Goal: Transaction & Acquisition: Purchase product/service

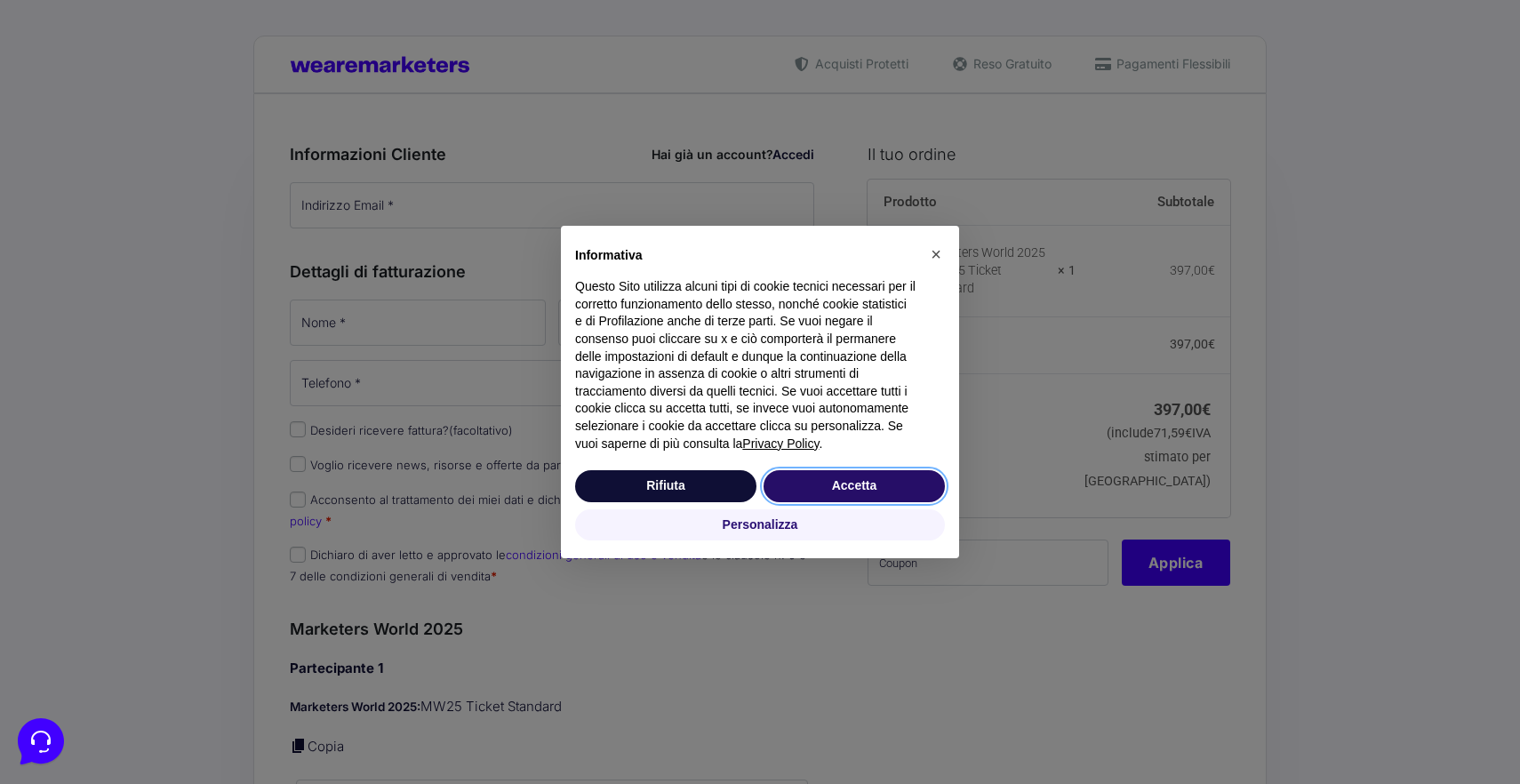
click at [830, 487] on button "Accetta" at bounding box center [854, 486] width 181 height 32
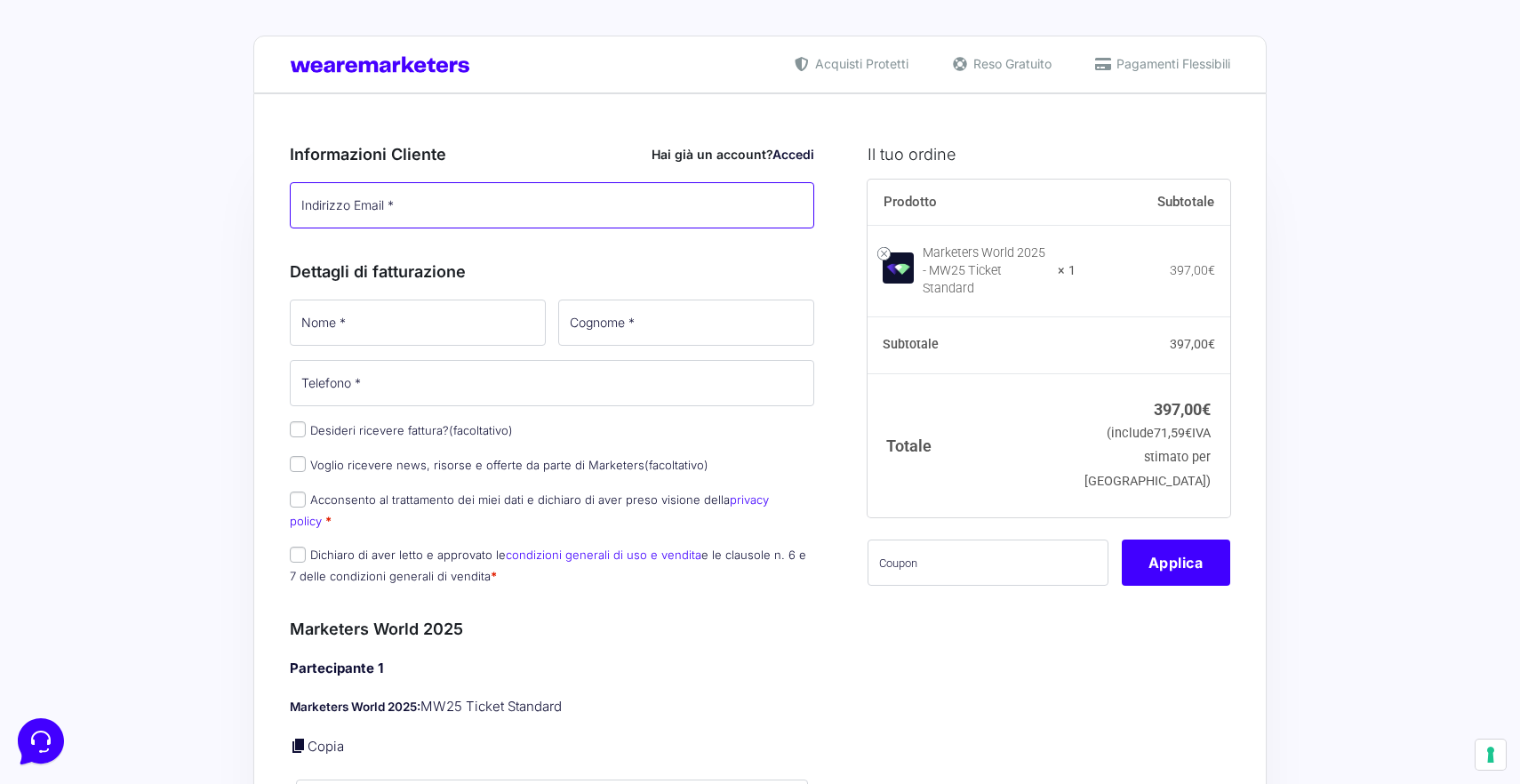
click at [324, 209] on input "Indirizzo Email *" at bounding box center [552, 205] width 524 height 46
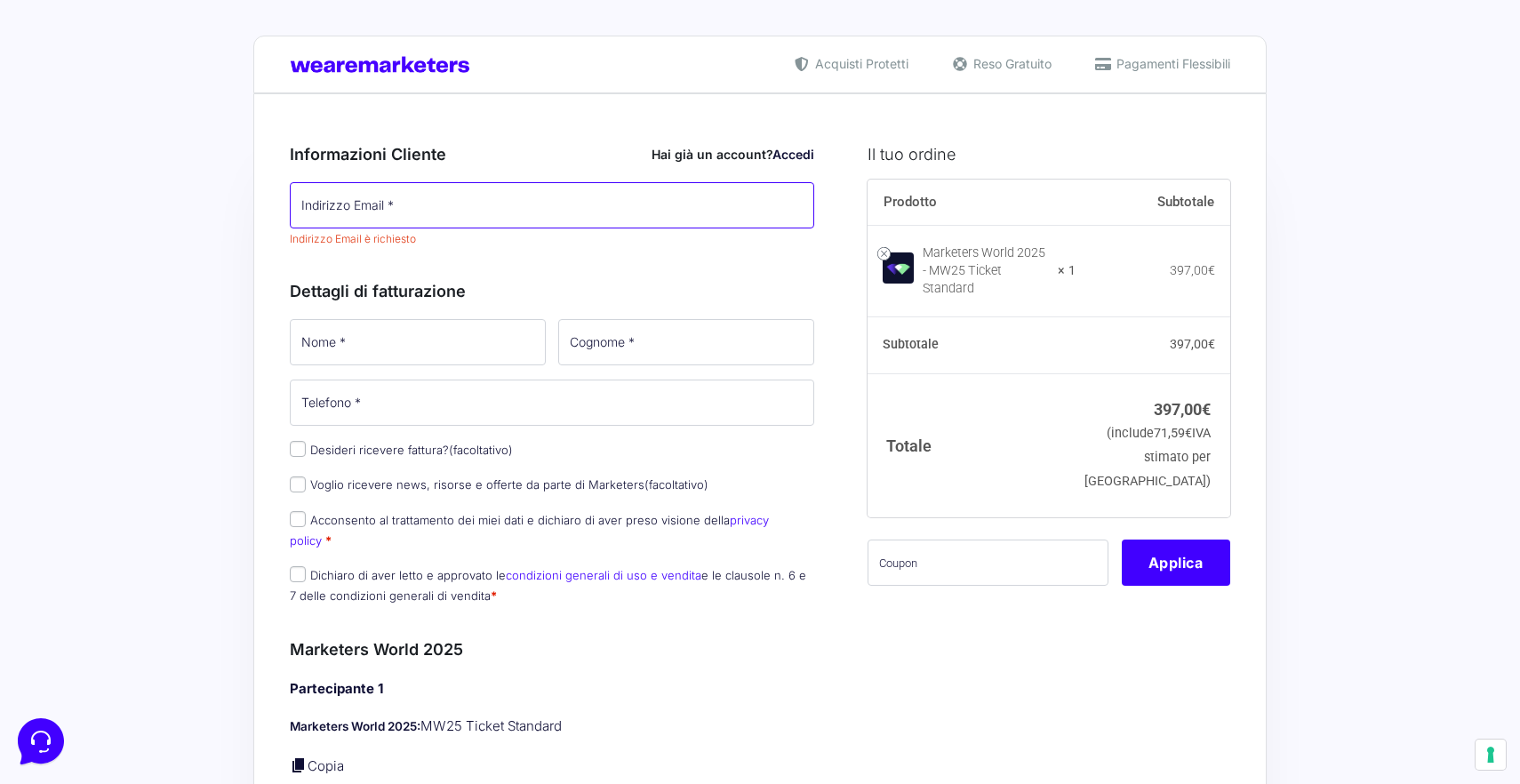
paste input "[DOMAIN_NAME][EMAIL_ADDRESS][DOMAIN_NAME]"
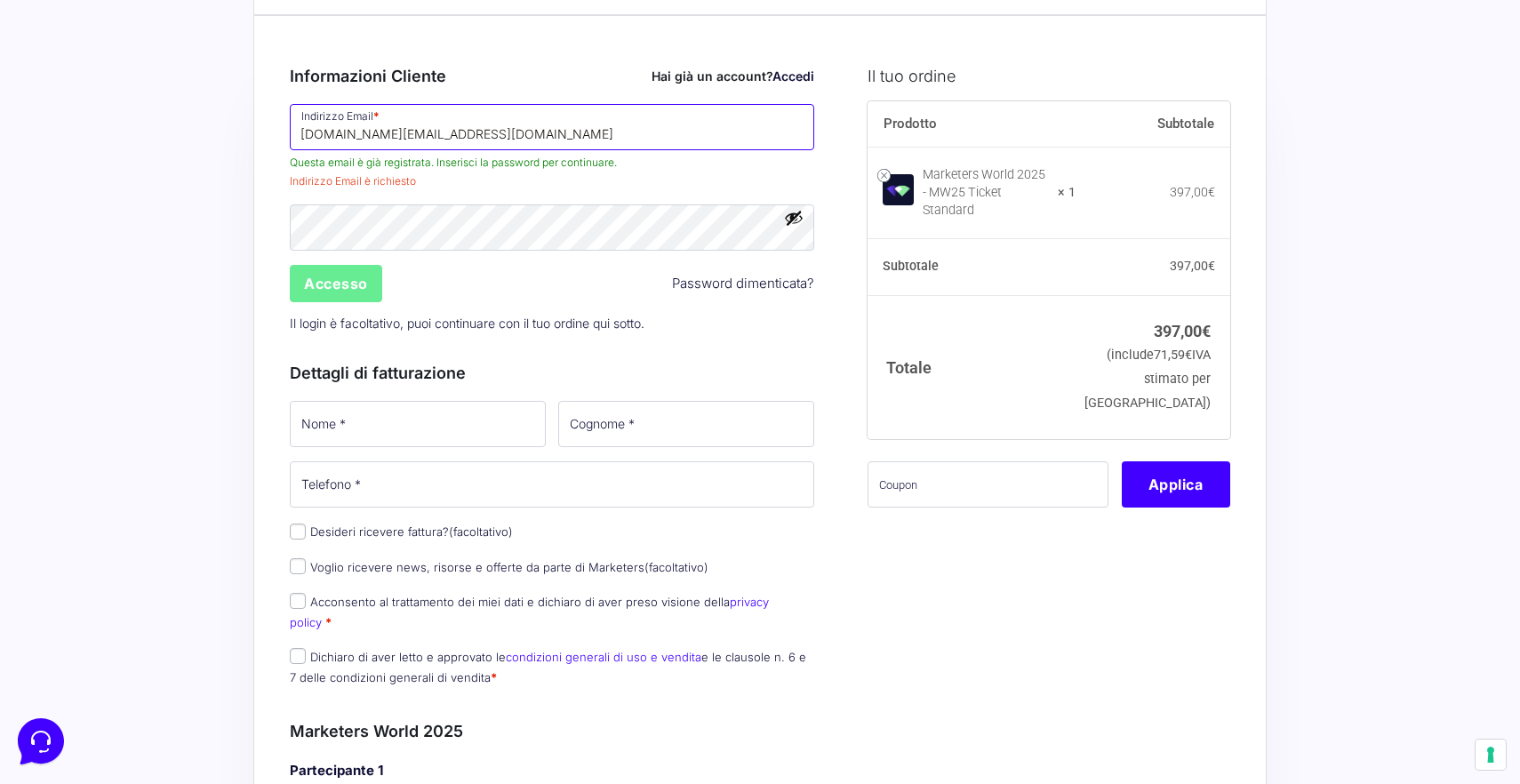
scroll to position [164, 0]
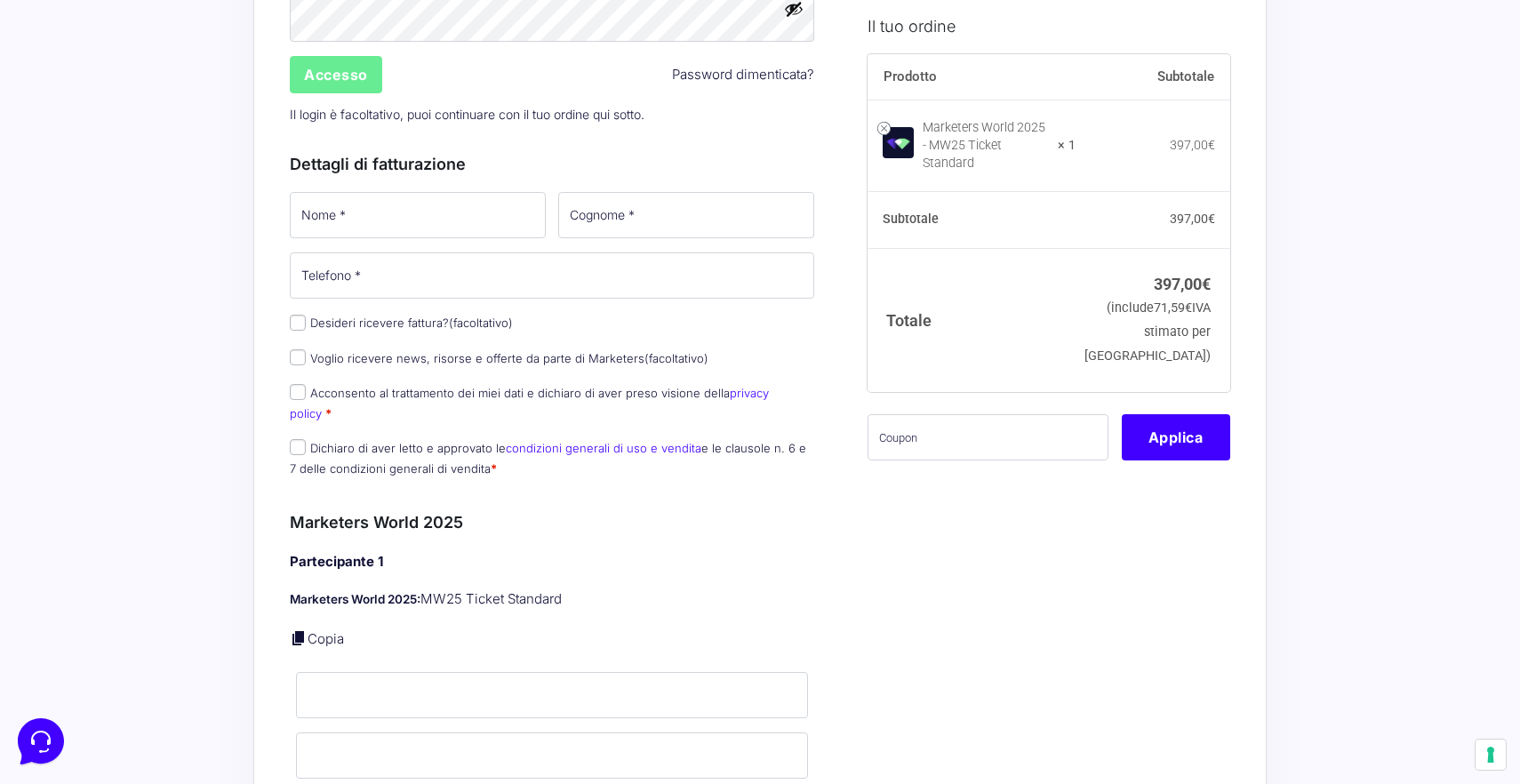
type input "[DOMAIN_NAME][EMAIL_ADDRESS][DOMAIN_NAME]"
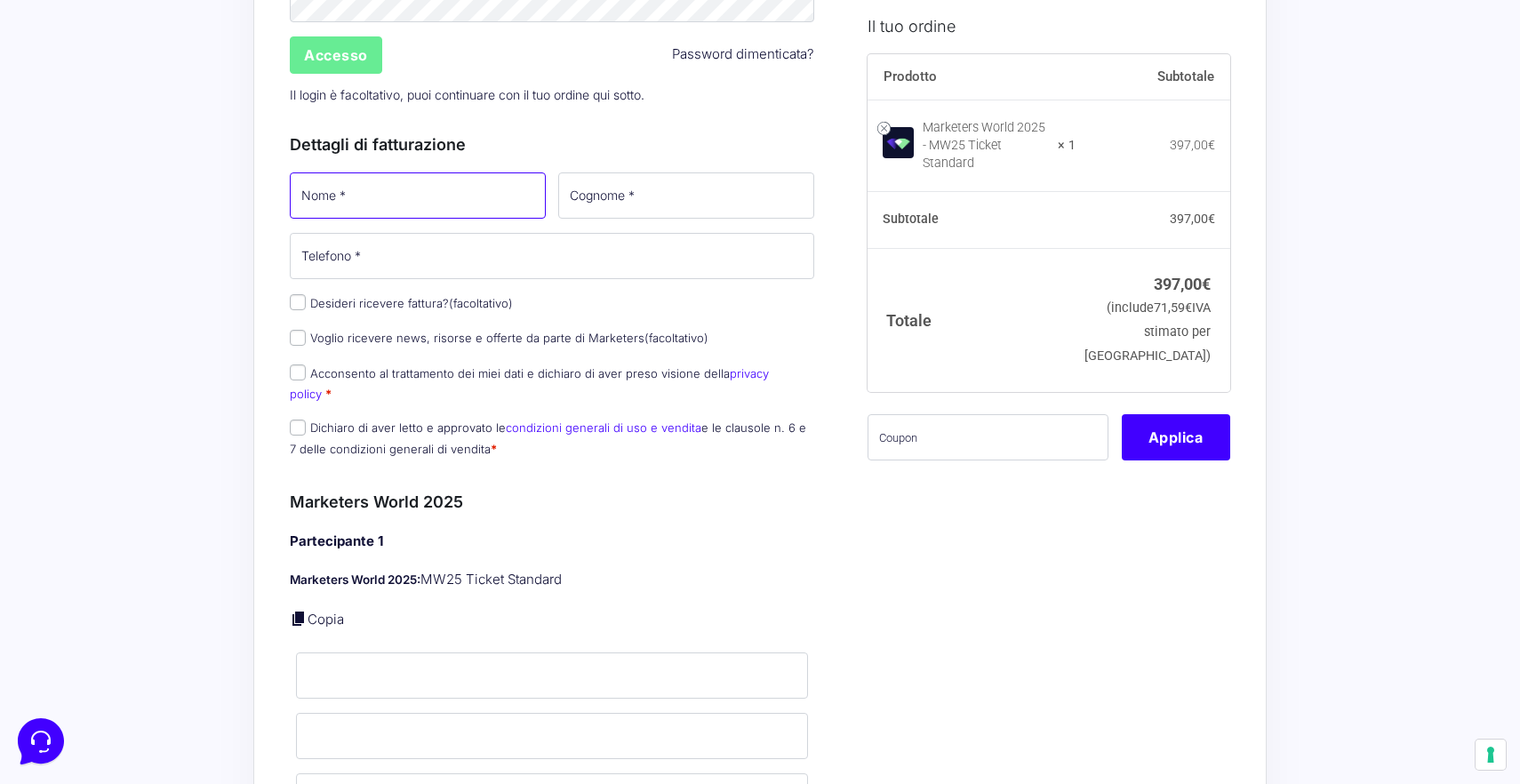
scroll to position [267, 0]
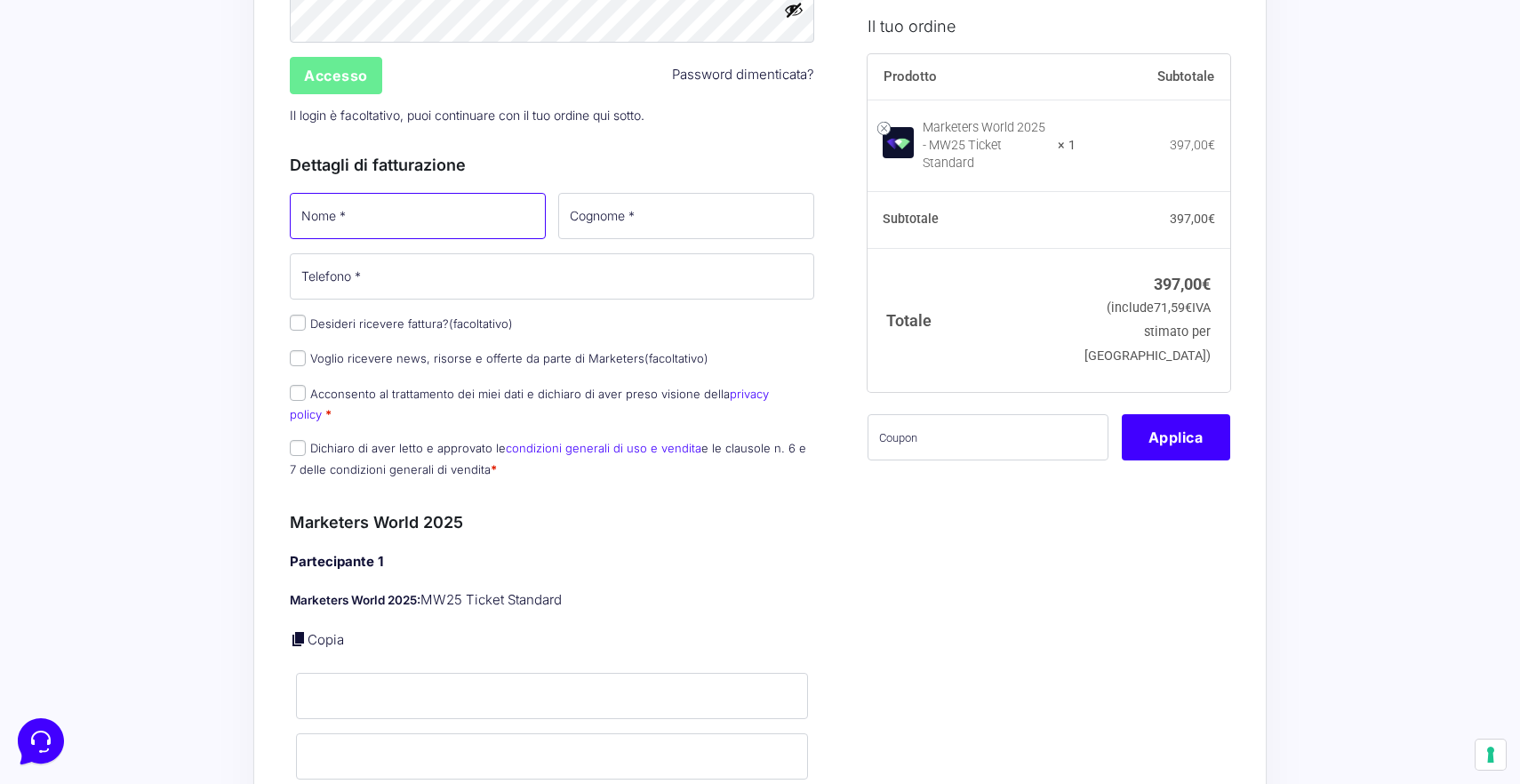
click at [364, 214] on input "Nome *" at bounding box center [417, 216] width 256 height 46
type input "c"
type input "EMMANULE"
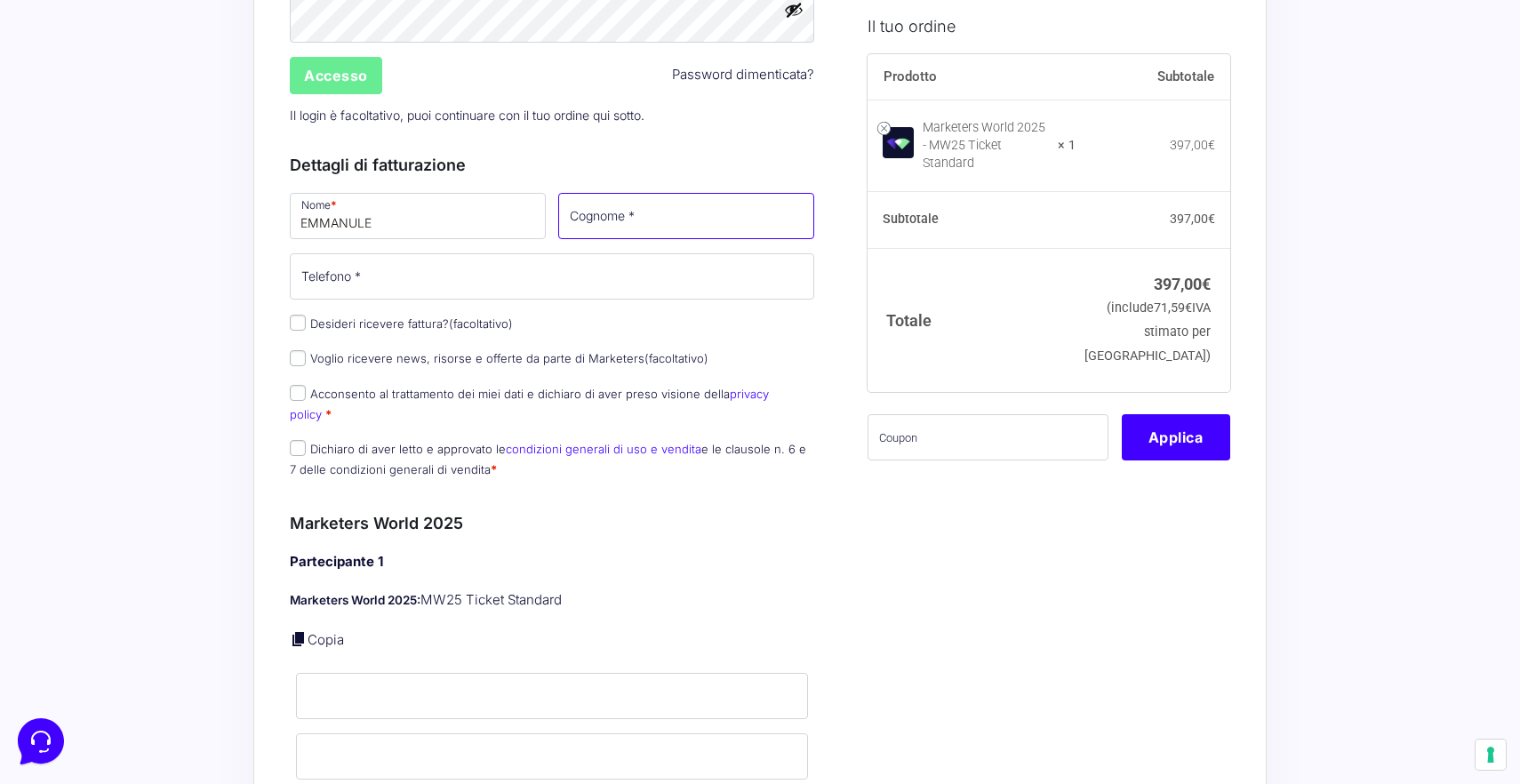
click at [571, 220] on input "Cognome *" at bounding box center [686, 216] width 256 height 46
type input "V"
type input "LOSI"
click at [506, 278] on input "Telefono *" at bounding box center [552, 276] width 524 height 46
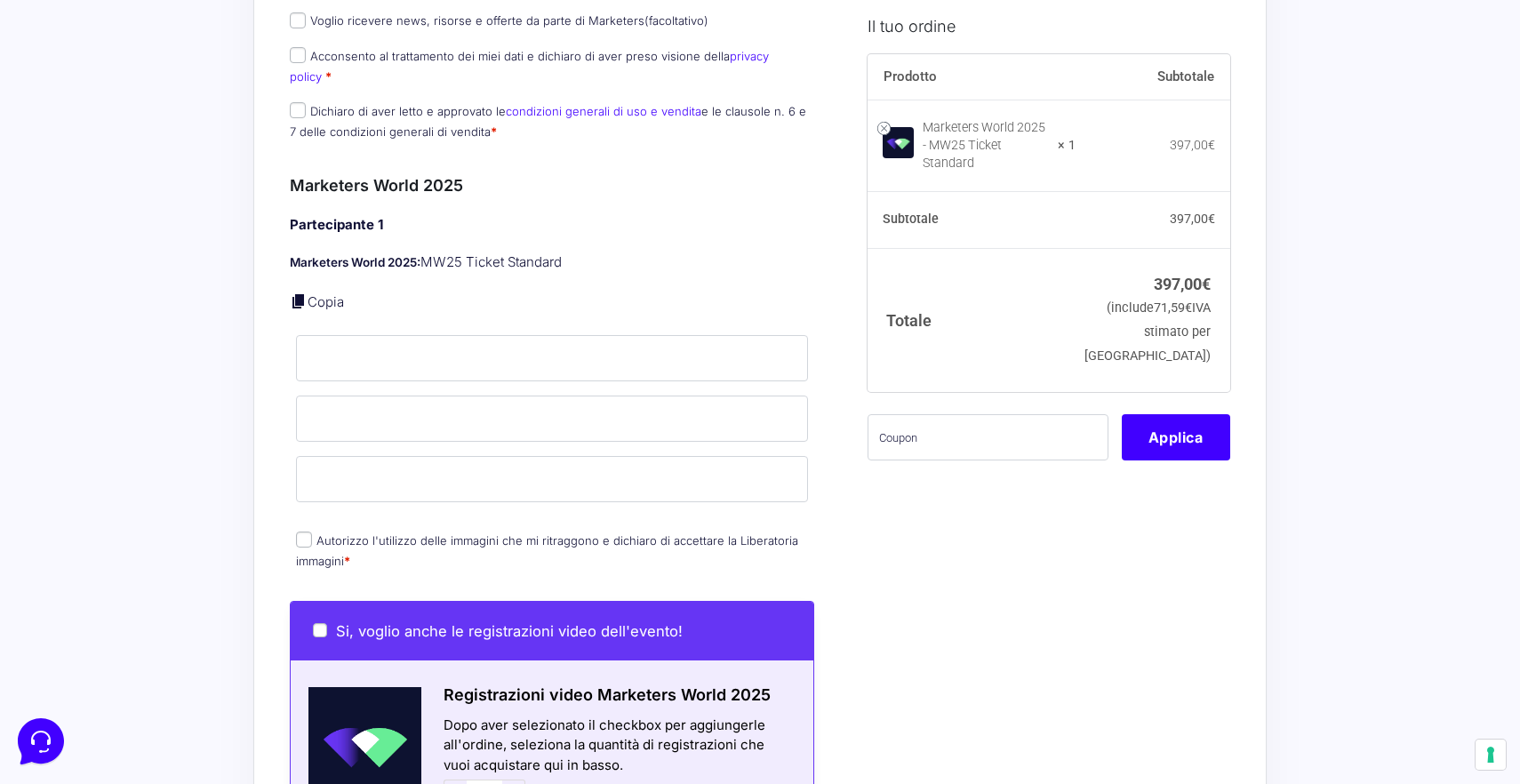
scroll to position [611, 0]
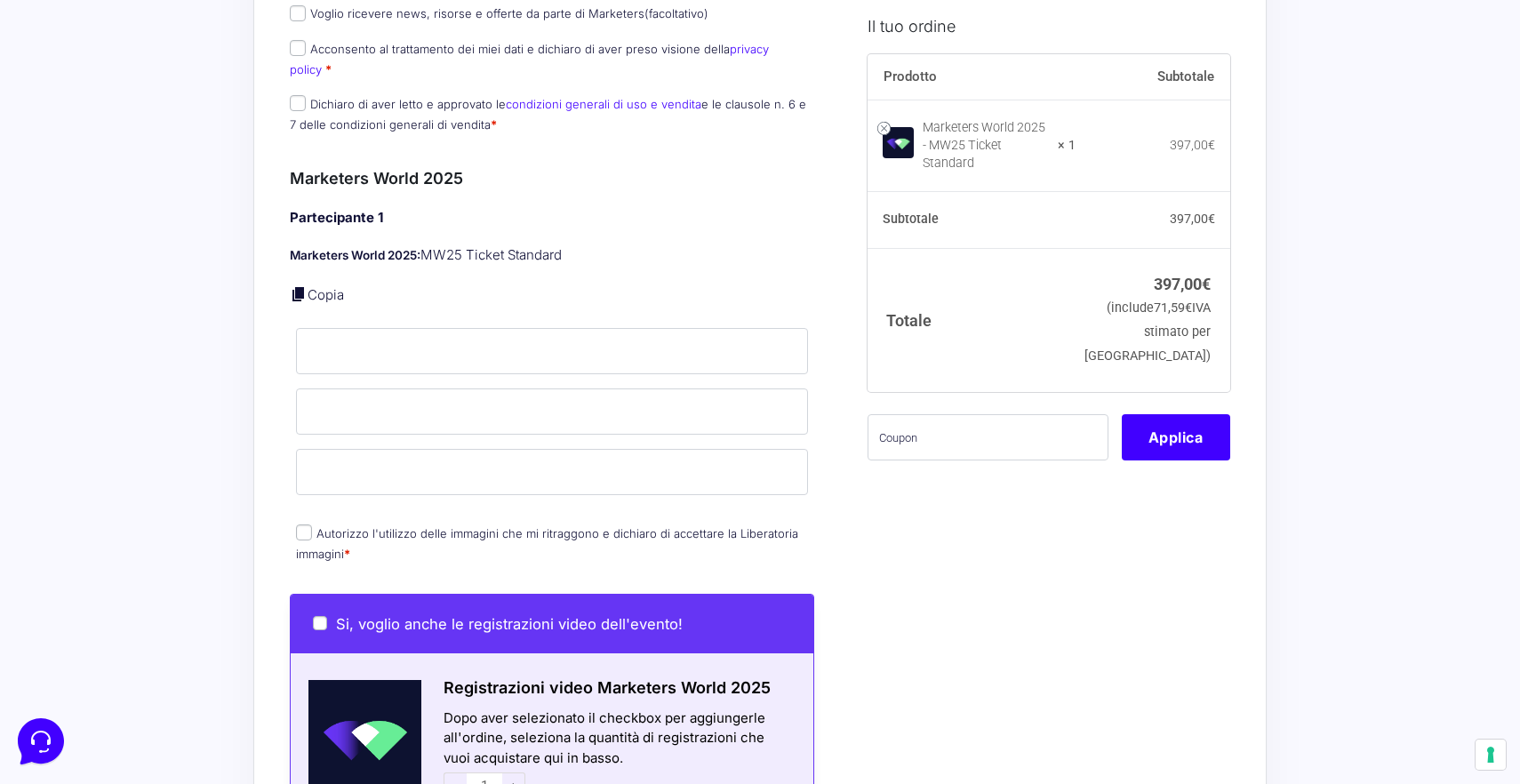
type input "+393492678100"
click at [319, 338] on input "Nome *" at bounding box center [551, 351] width 511 height 46
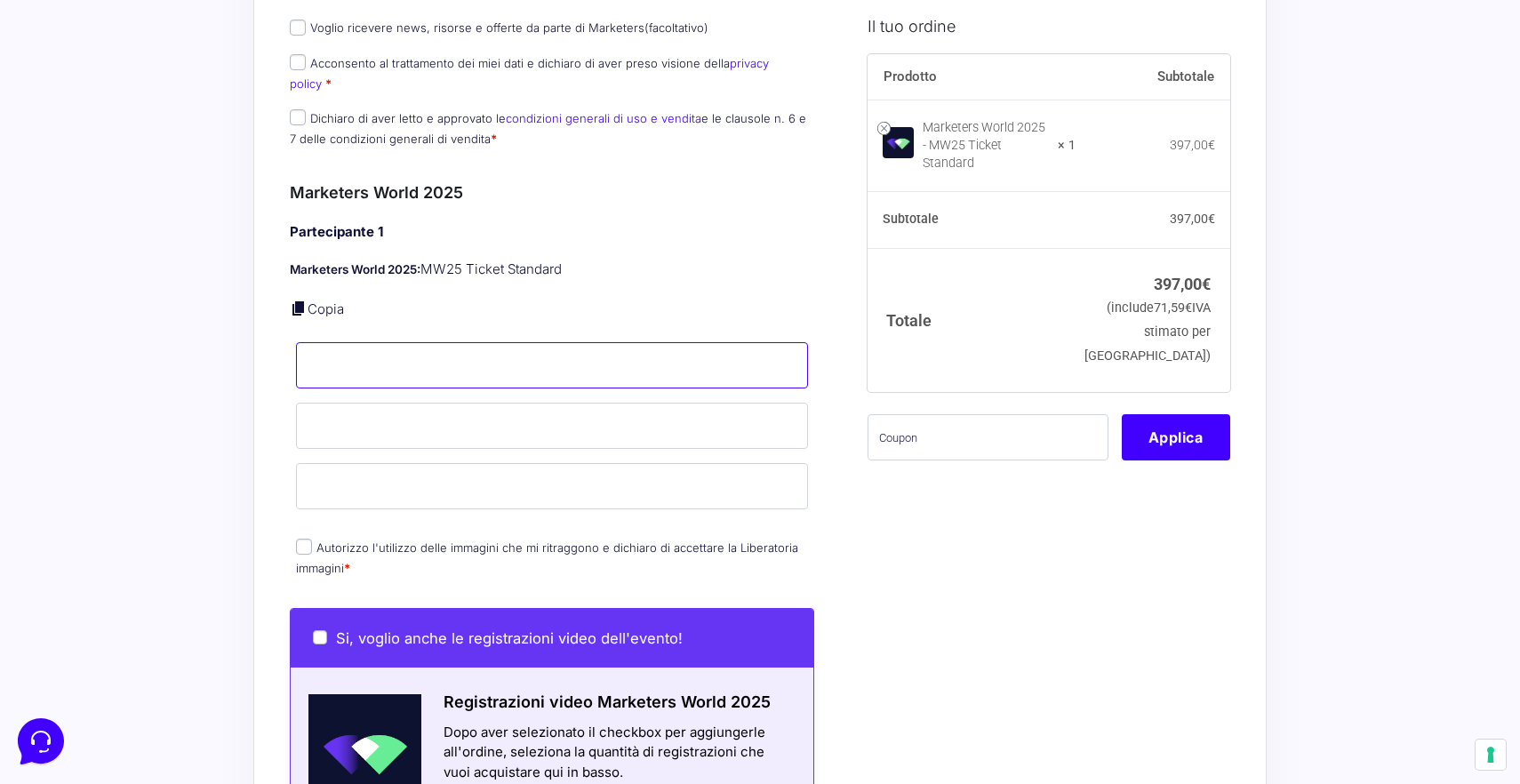
scroll to position [591, 0]
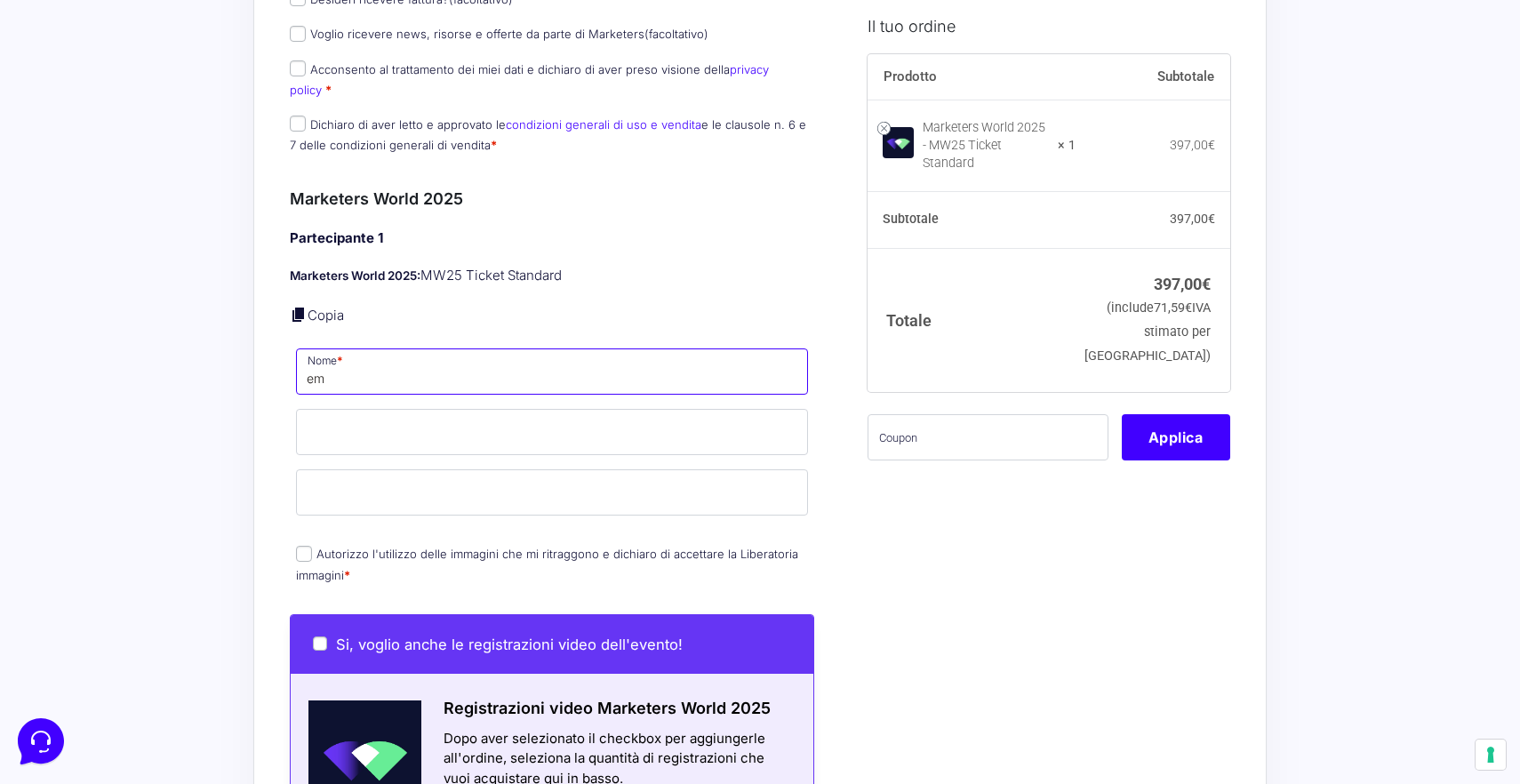
type input "e"
type input "EMMANUEL"
click at [448, 427] on input "Cognome *" at bounding box center [551, 432] width 511 height 46
type input "LOSI"
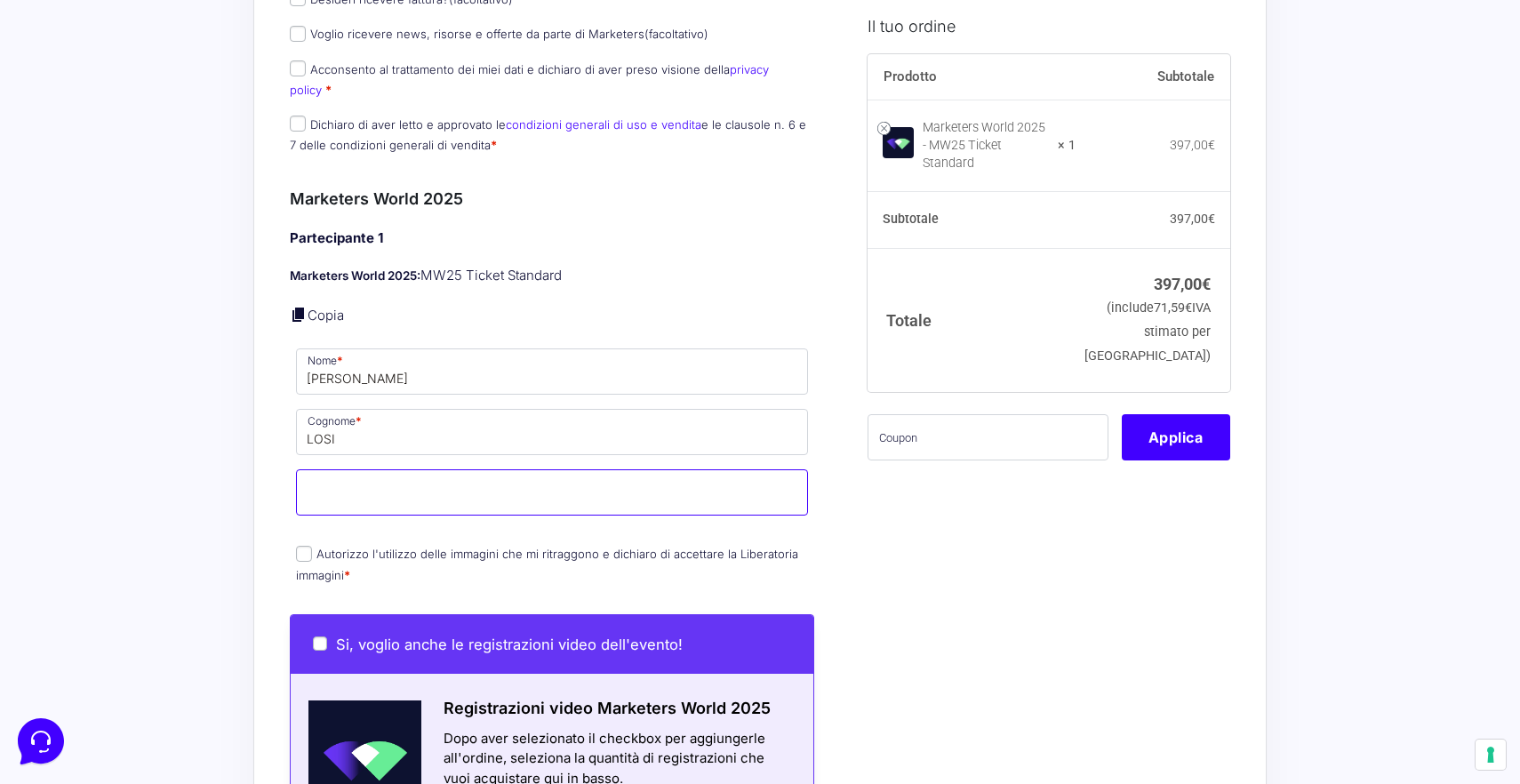
click at [458, 485] on input "Email *" at bounding box center [551, 492] width 511 height 46
paste input "emmanuellosi.video@gmail.com"
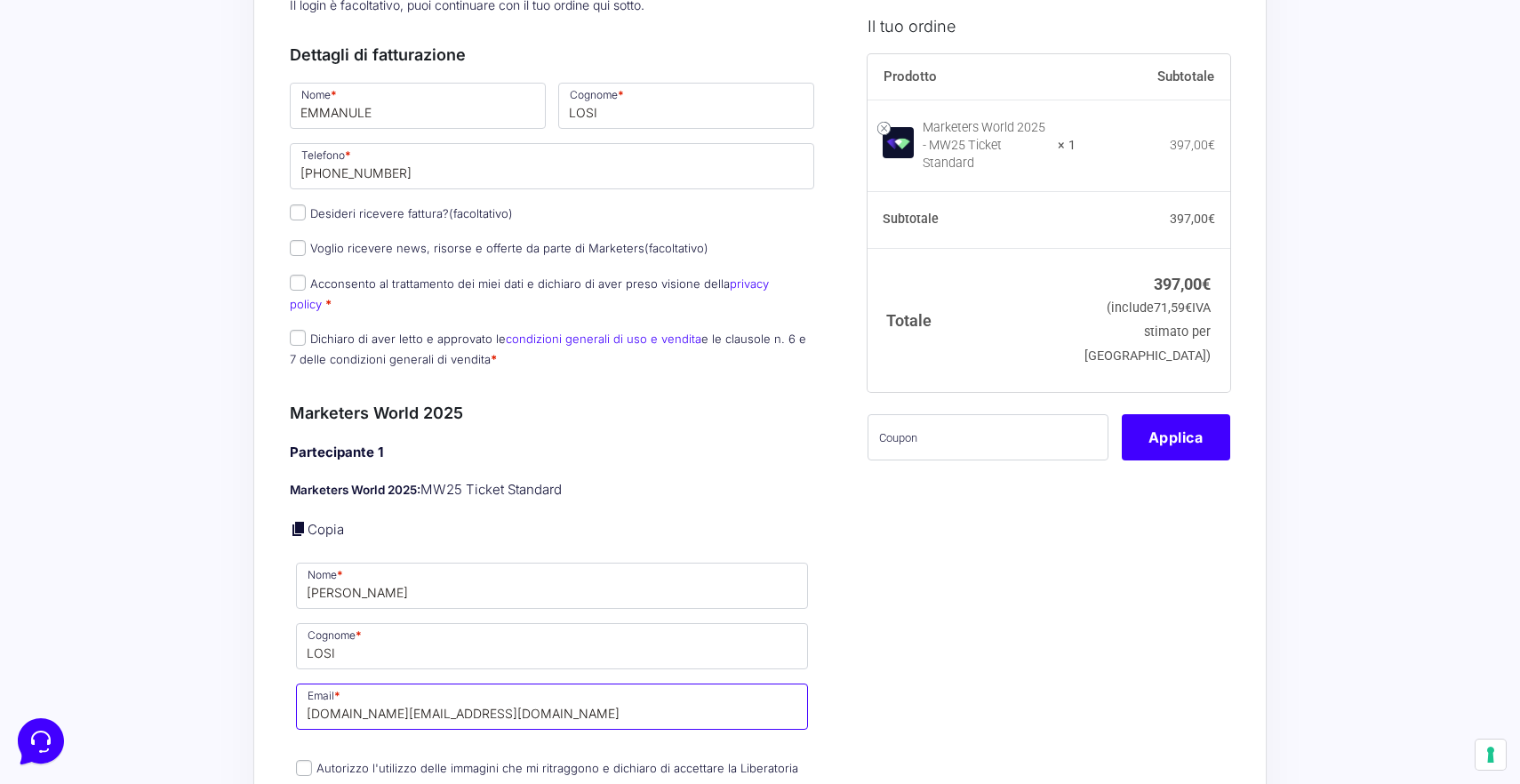
scroll to position [337, 0]
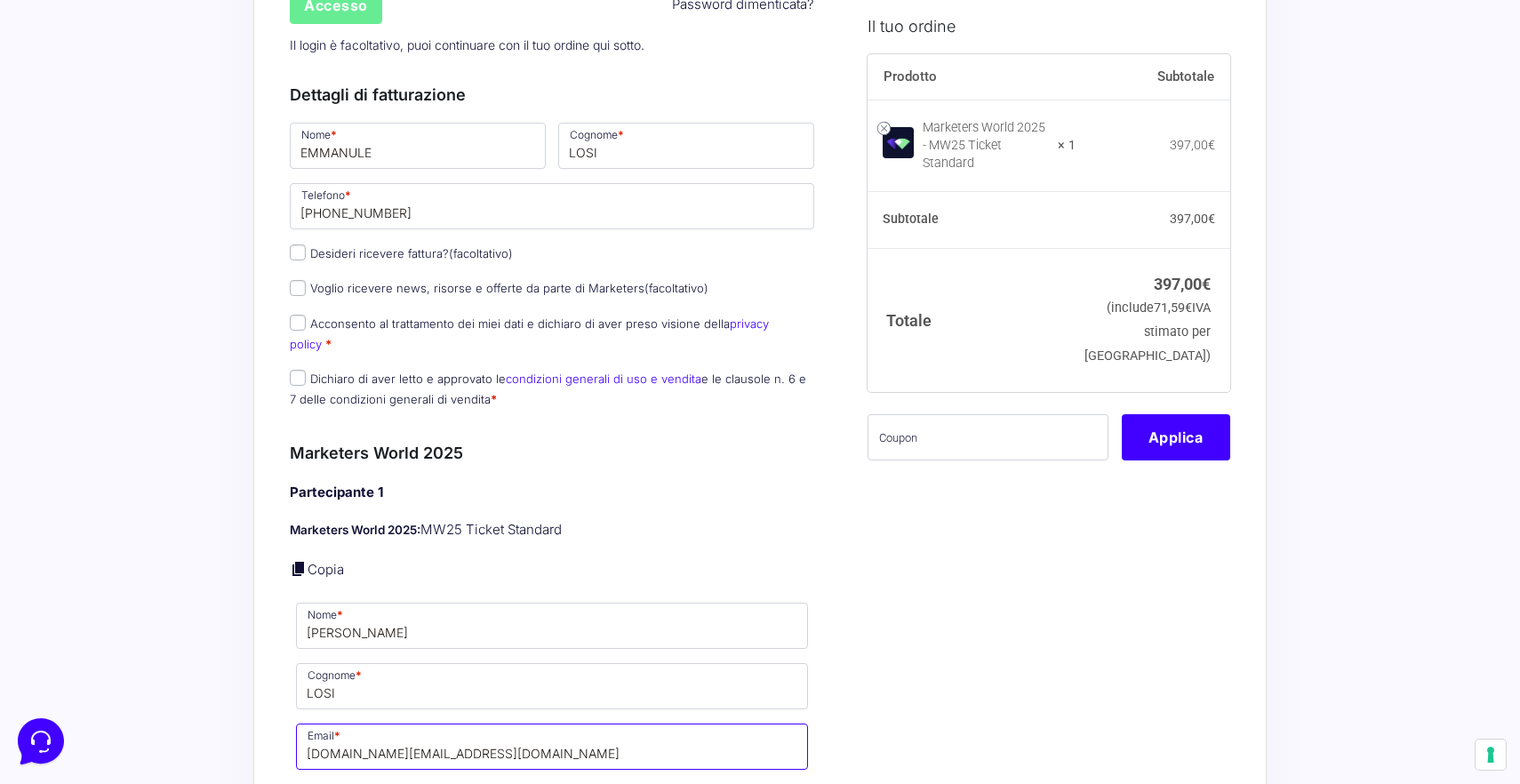
type input "emmanuellosi.video@gmail.com"
drag, startPoint x: 392, startPoint y: 150, endPoint x: 176, endPoint y: 150, distance: 216.0
type input "CHIARA"
drag, startPoint x: 629, startPoint y: 149, endPoint x: 391, endPoint y: 145, distance: 238.0
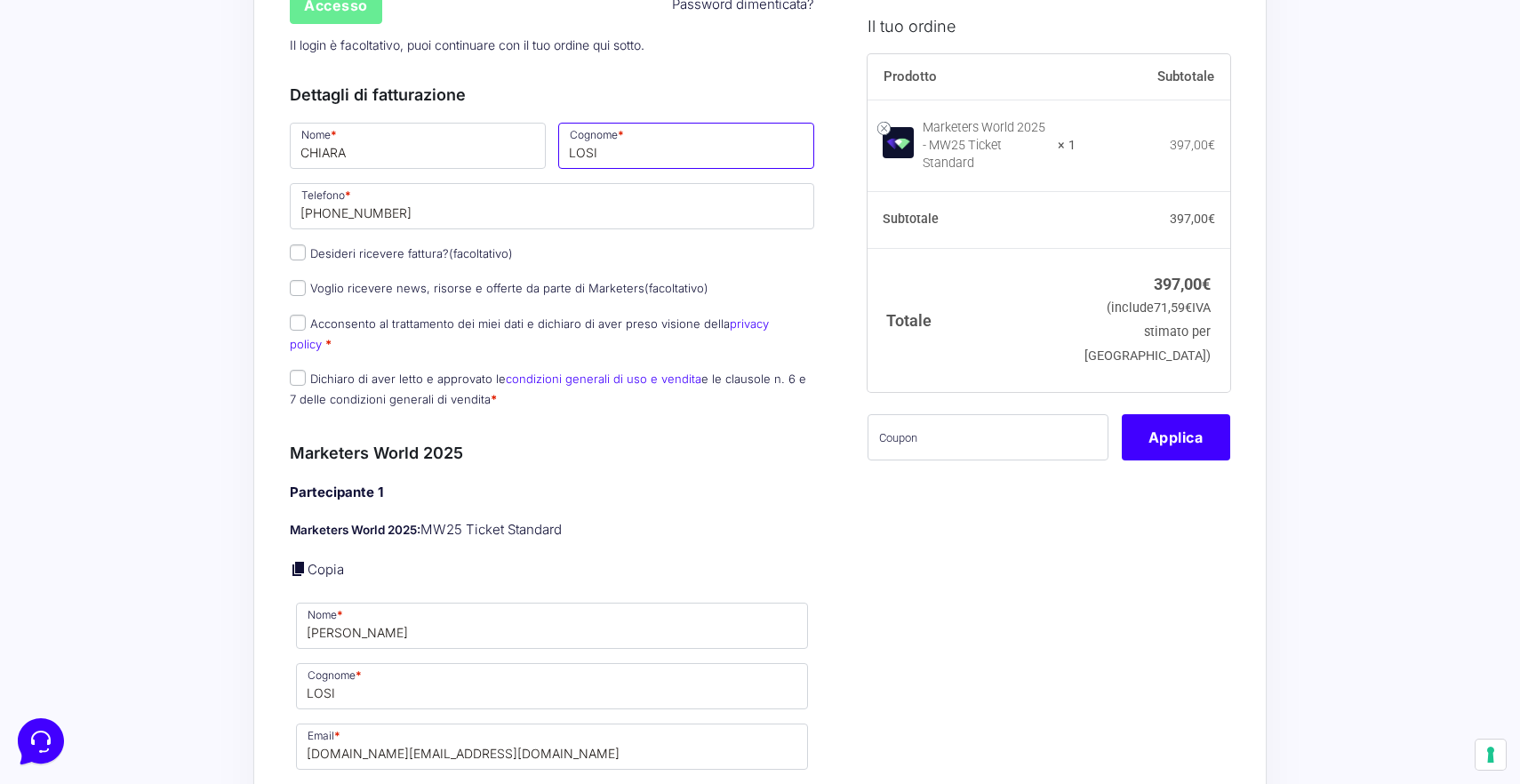
click at [391, 145] on div "Nome * CHIARA Cognome * LOSI Telefono * +393492678100 Desideri ricevere fattura…" at bounding box center [551, 271] width 536 height 301
type input "DOSIO"
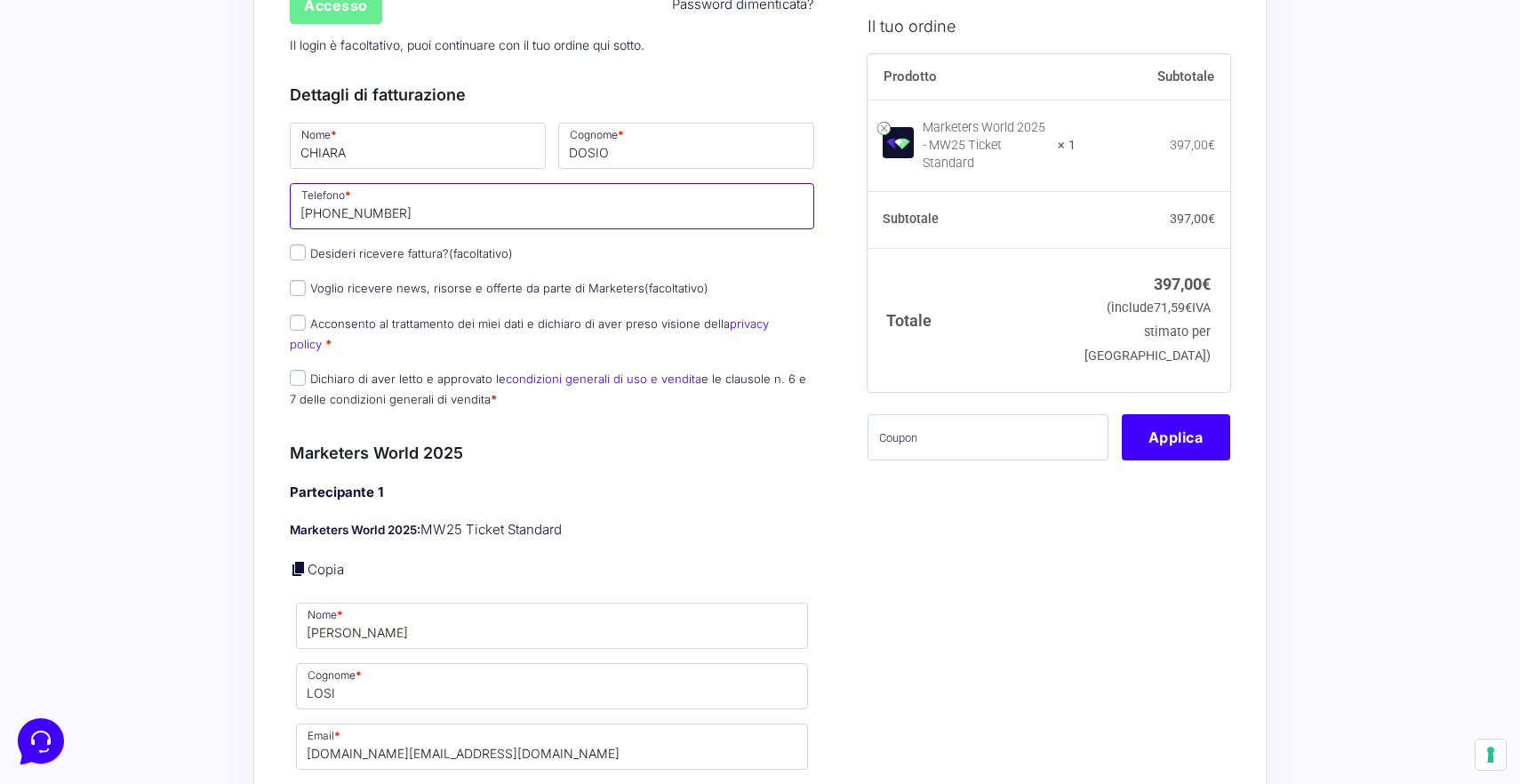
drag, startPoint x: 406, startPoint y: 217, endPoint x: 169, endPoint y: 217, distance: 237.0
type input "[PHONE_NUMBER]"
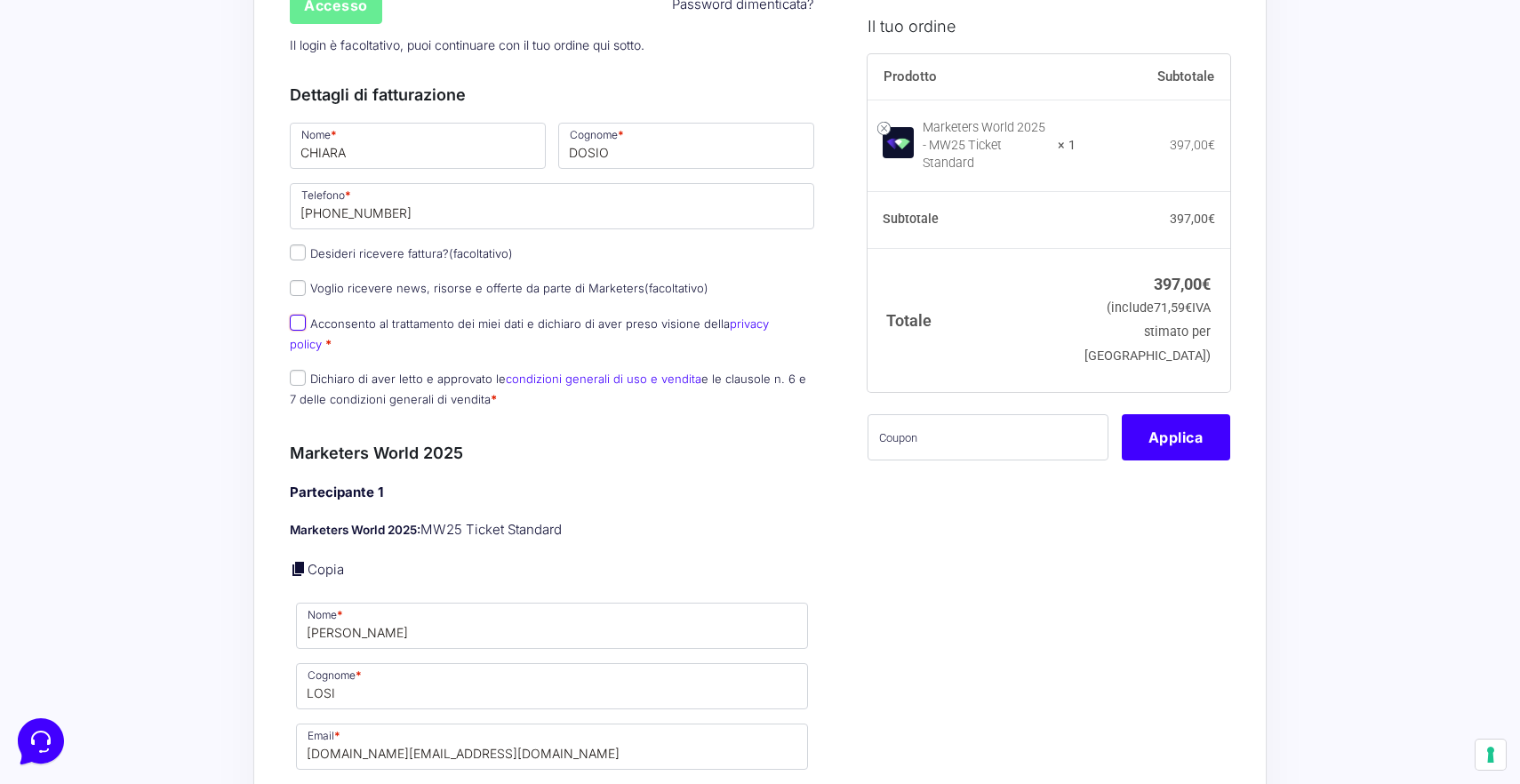
click at [296, 324] on input "Acconsento al trattamento dei miei dati e dichiaro di aver preso visione della …" at bounding box center [297, 322] width 16 height 16
checkbox input "true"
click at [293, 369] on input "Dichiaro di aver letto e approvato le condizioni generali di uso e vendita e le…" at bounding box center [297, 377] width 16 height 16
checkbox input "true"
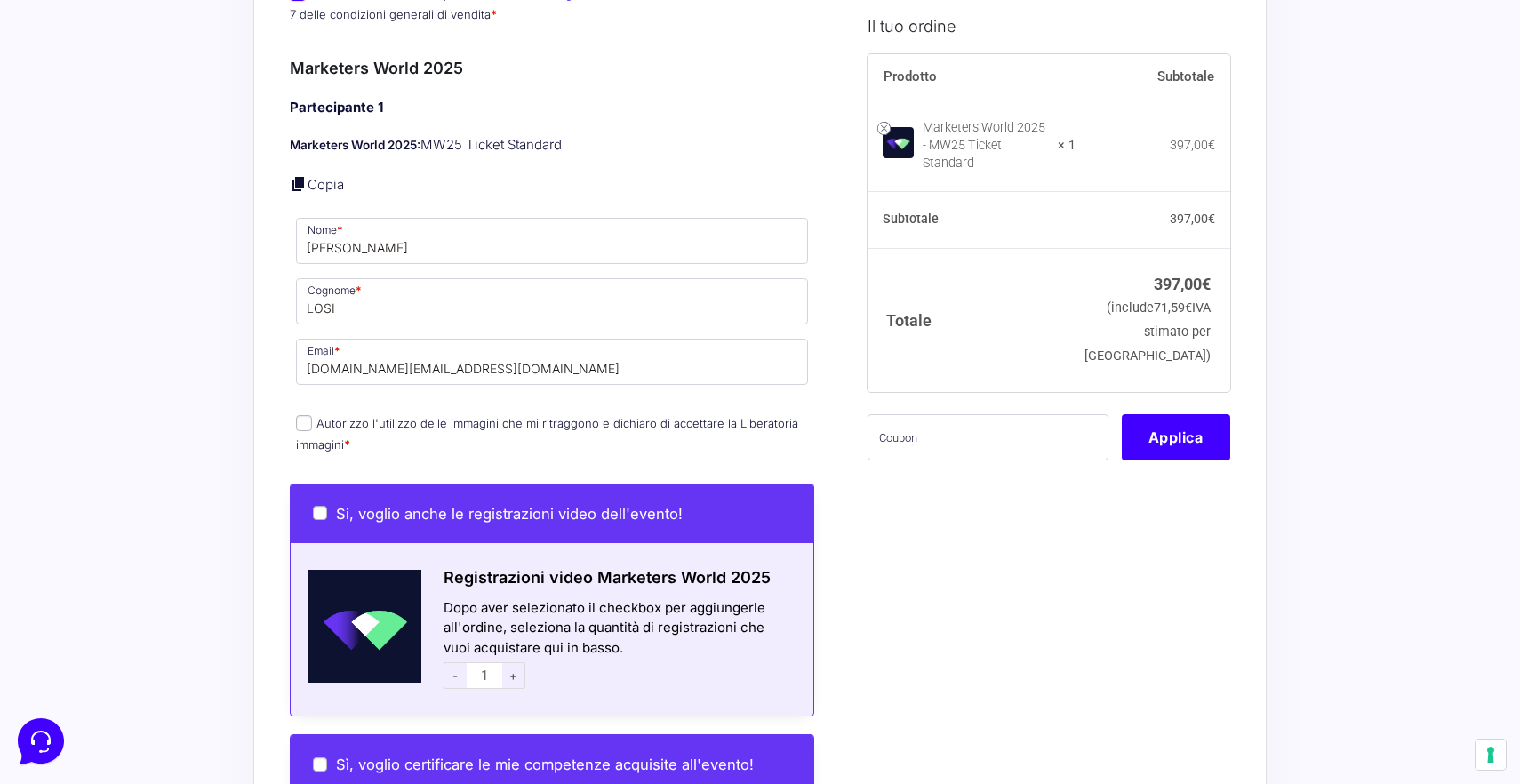
scroll to position [818, 0]
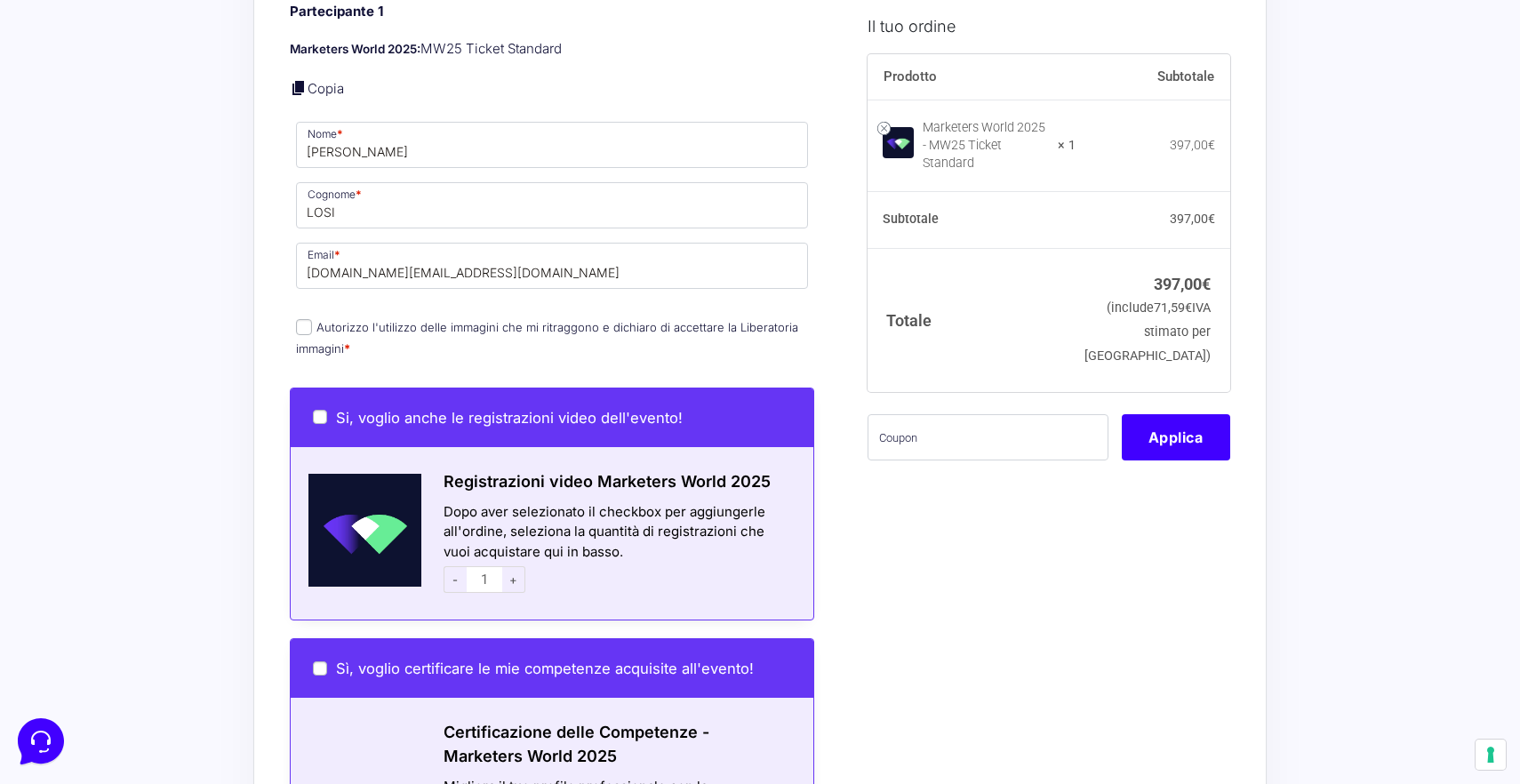
click at [306, 319] on input "Autorizzo l'utilizzo delle immagini che mi ritraggono e dichiaro di accettare l…" at bounding box center [303, 326] width 16 height 16
checkbox input "true"
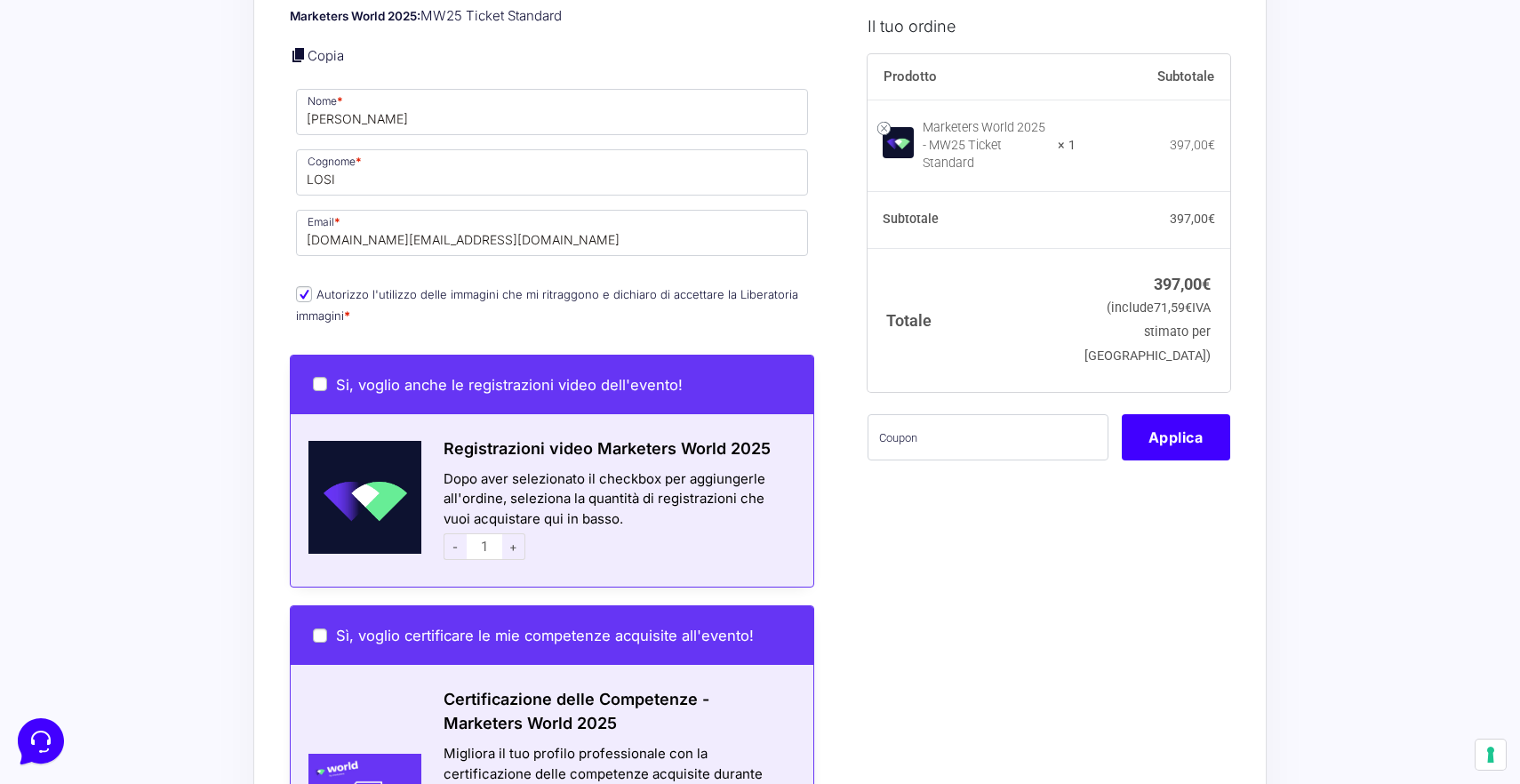
scroll to position [878, 0]
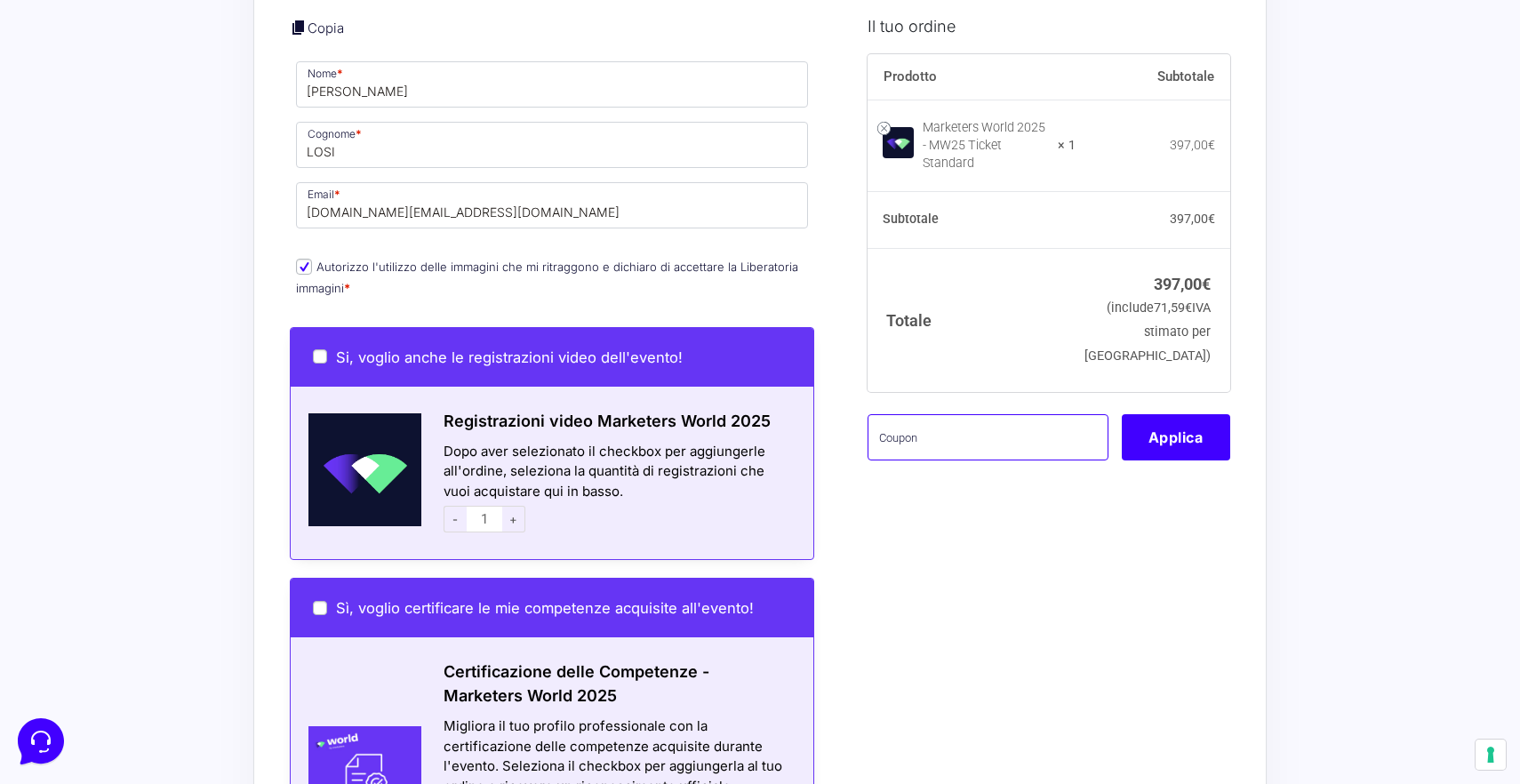
click at [892, 415] on input "text" at bounding box center [987, 437] width 241 height 46
paste input "mwChiara1"
click at [1176, 430] on button "Applica" at bounding box center [1176, 437] width 108 height 46
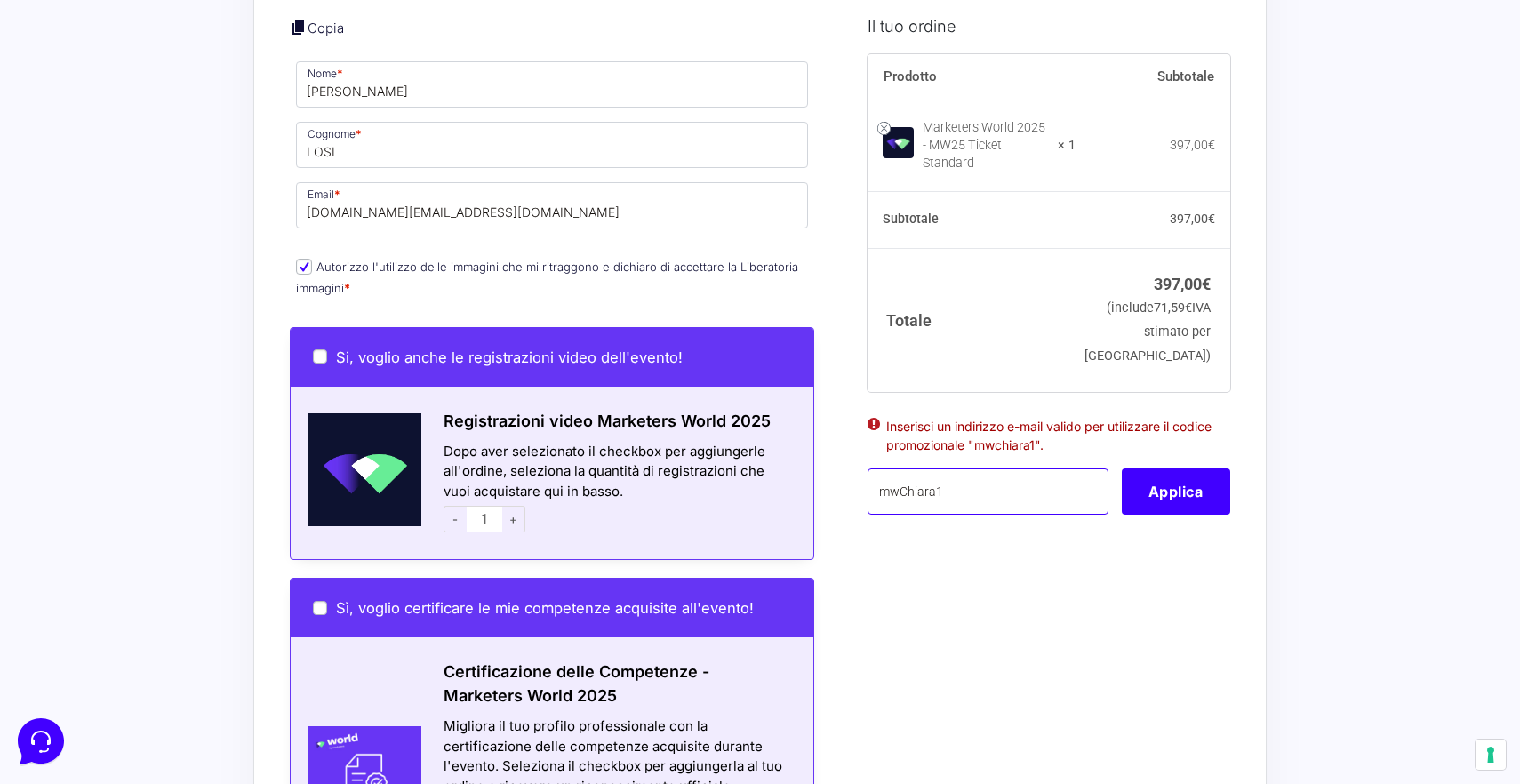
click at [988, 483] on input "mwChiara1" at bounding box center [987, 491] width 241 height 46
drag, startPoint x: 952, startPoint y: 475, endPoint x: 819, endPoint y: 475, distance: 133.0
click at [819, 475] on form "Informazioni Cliente Hai già un account? Accedi Indirizzo Email * emmanuellosi.…" at bounding box center [760, 298] width 940 height 2107
type input "MWCHIARA1"
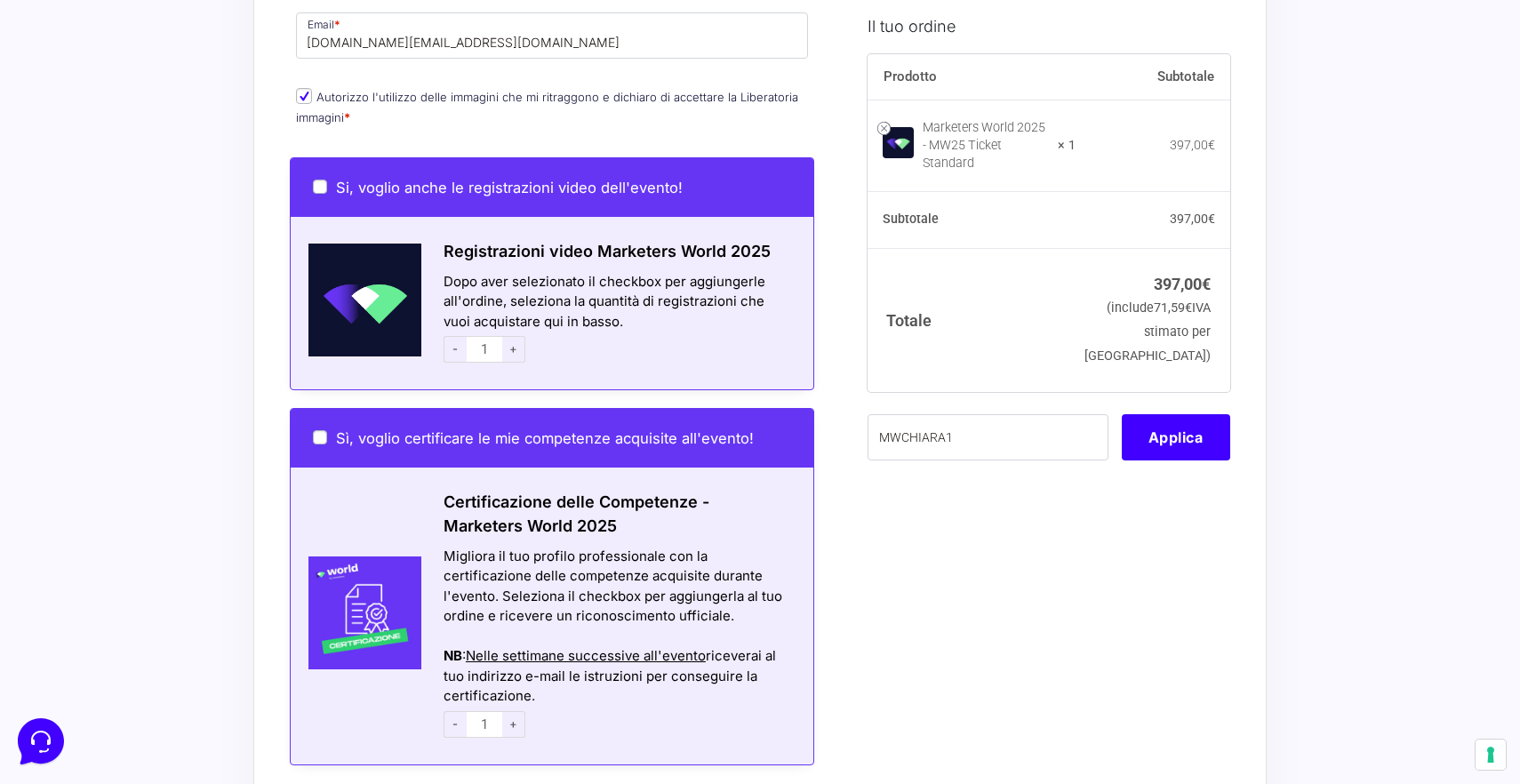
scroll to position [1038, 0]
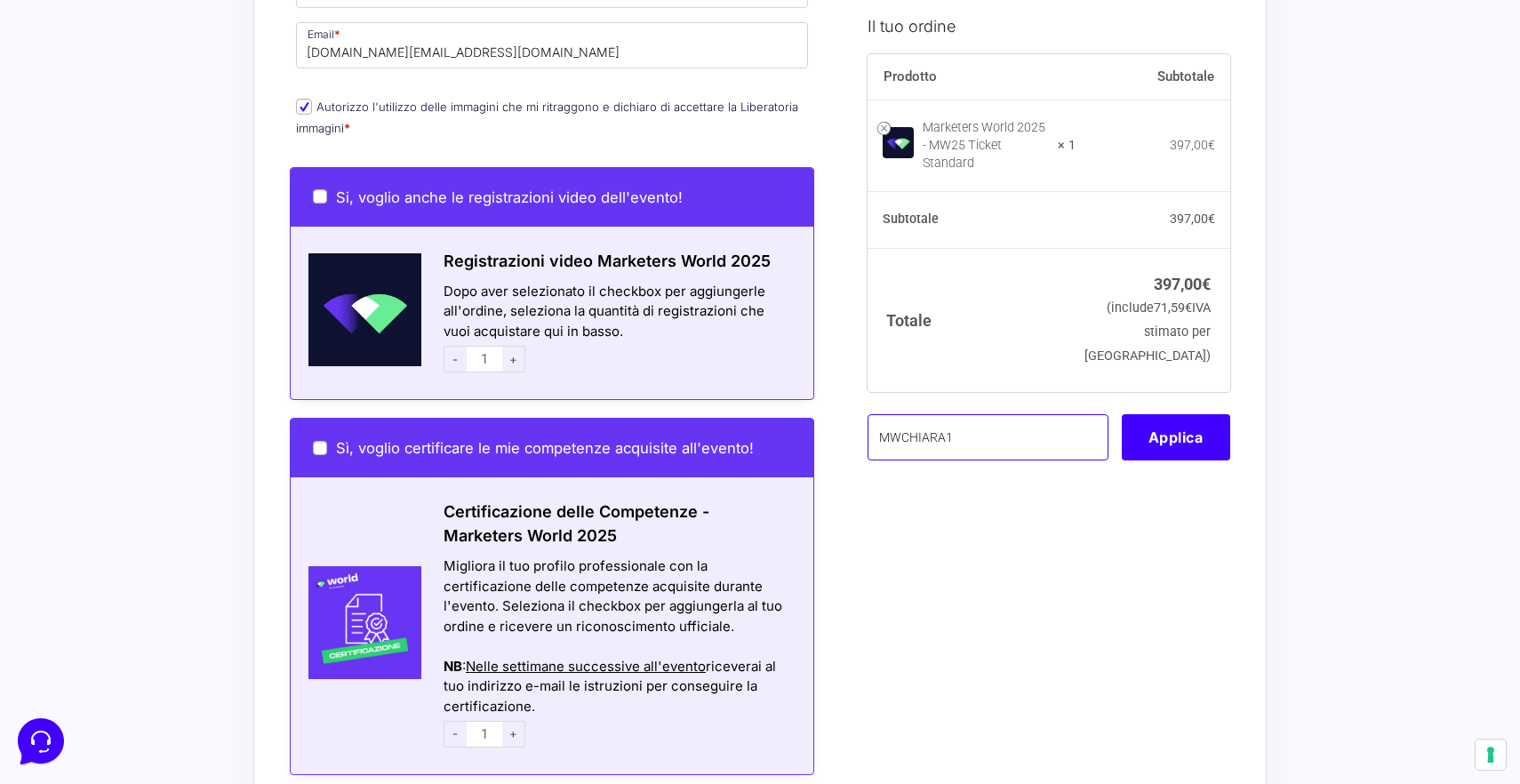
drag, startPoint x: 981, startPoint y: 422, endPoint x: 803, endPoint y: 422, distance: 178.0
click at [808, 422] on form "Informazioni Cliente Hai già un account? Accedi Indirizzo Email * [DOMAIN_NAME]…" at bounding box center [760, 138] width 940 height 2107
paste input "mwChiara1"
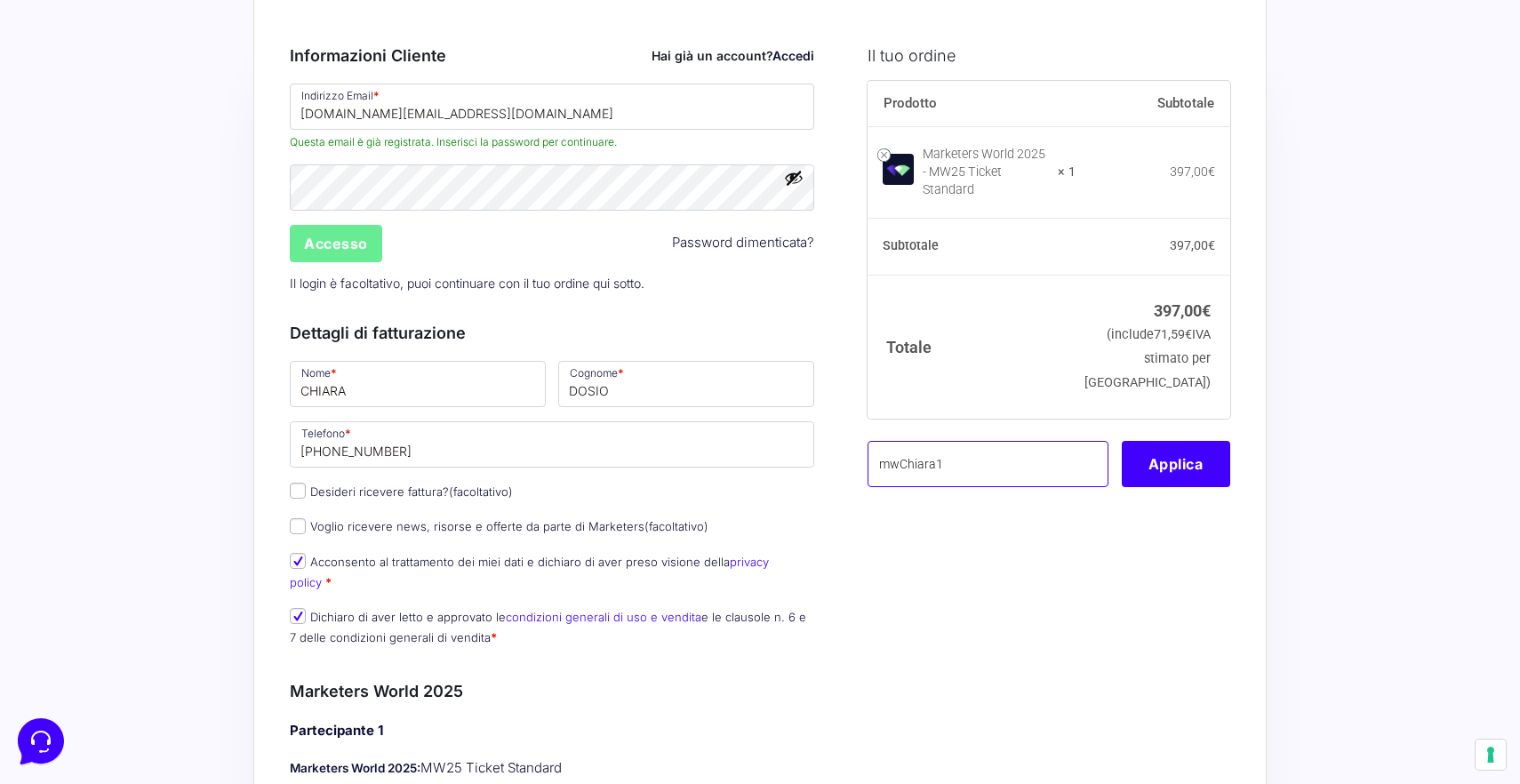
scroll to position [69, 0]
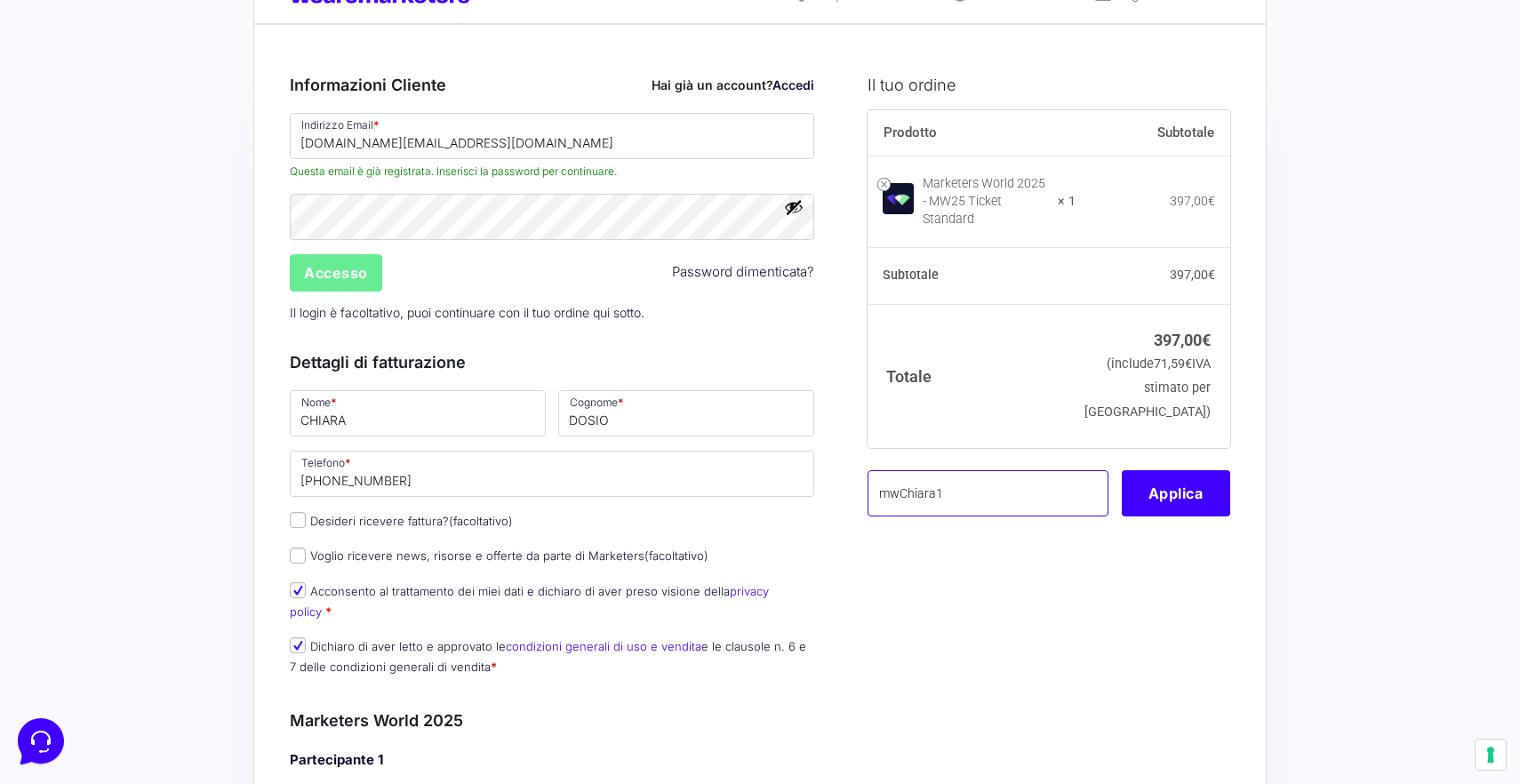
type input "mwChiara1"
click at [403, 145] on input "[DOMAIN_NAME][EMAIL_ADDRESS][DOMAIN_NAME]" at bounding box center [552, 136] width 524 height 46
drag, startPoint x: 504, startPoint y: 148, endPoint x: 112, endPoint y: 148, distance: 392.0
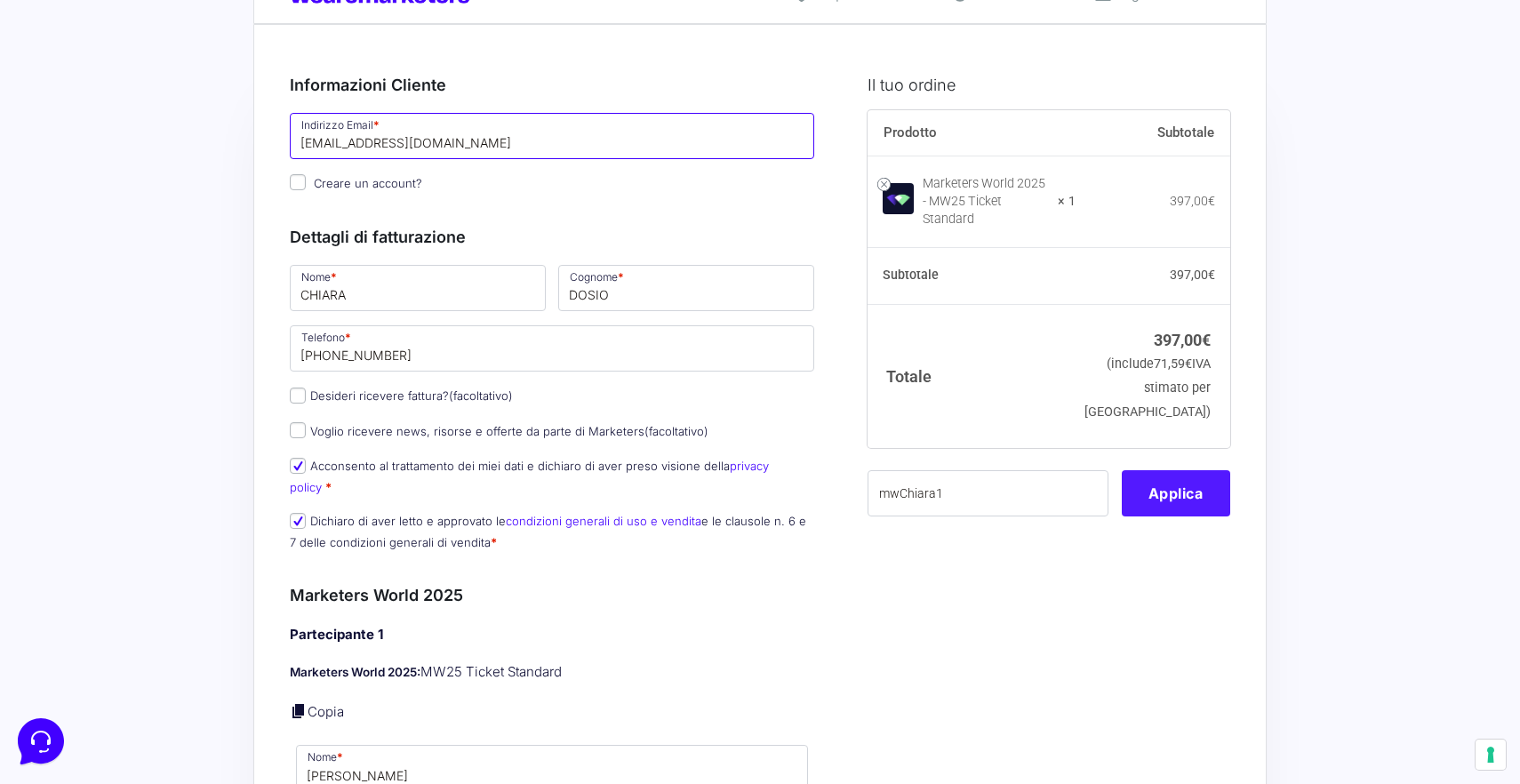
type input "[EMAIL_ADDRESS][DOMAIN_NAME]"
click at [1172, 477] on button "Applica" at bounding box center [1176, 493] width 108 height 46
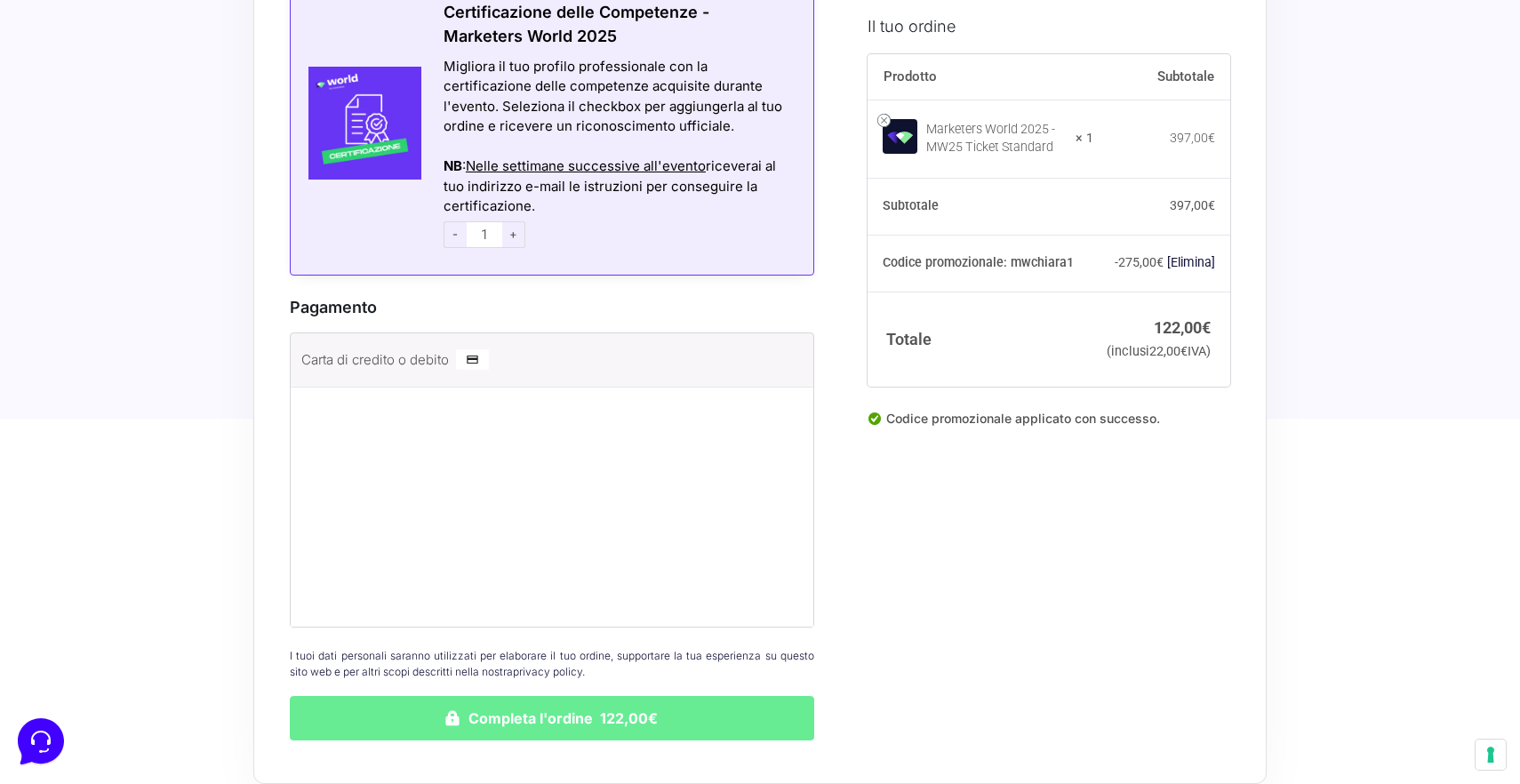
scroll to position [1449, 0]
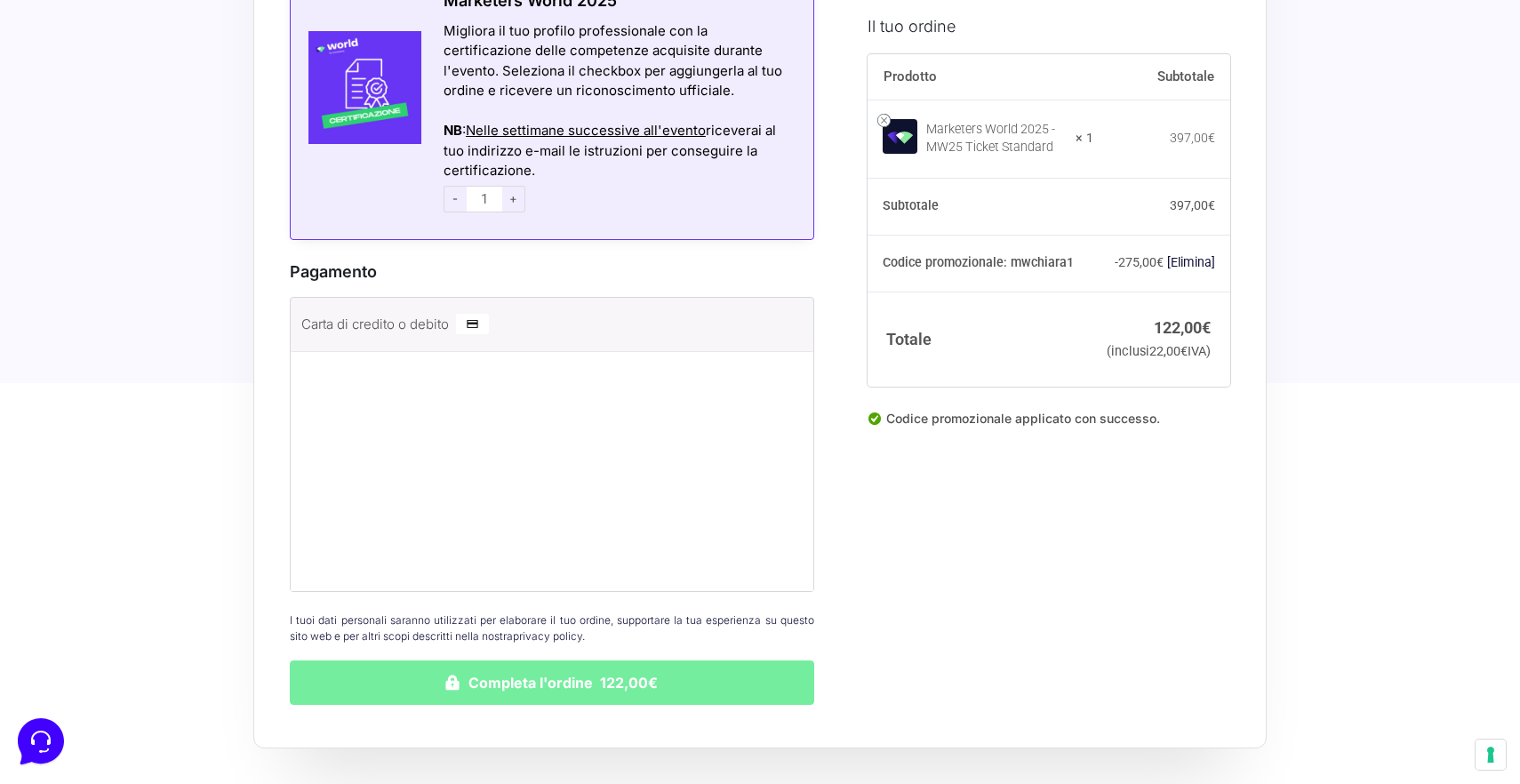
click at [488, 673] on button "Completa l'ordine 122,00€" at bounding box center [552, 682] width 524 height 44
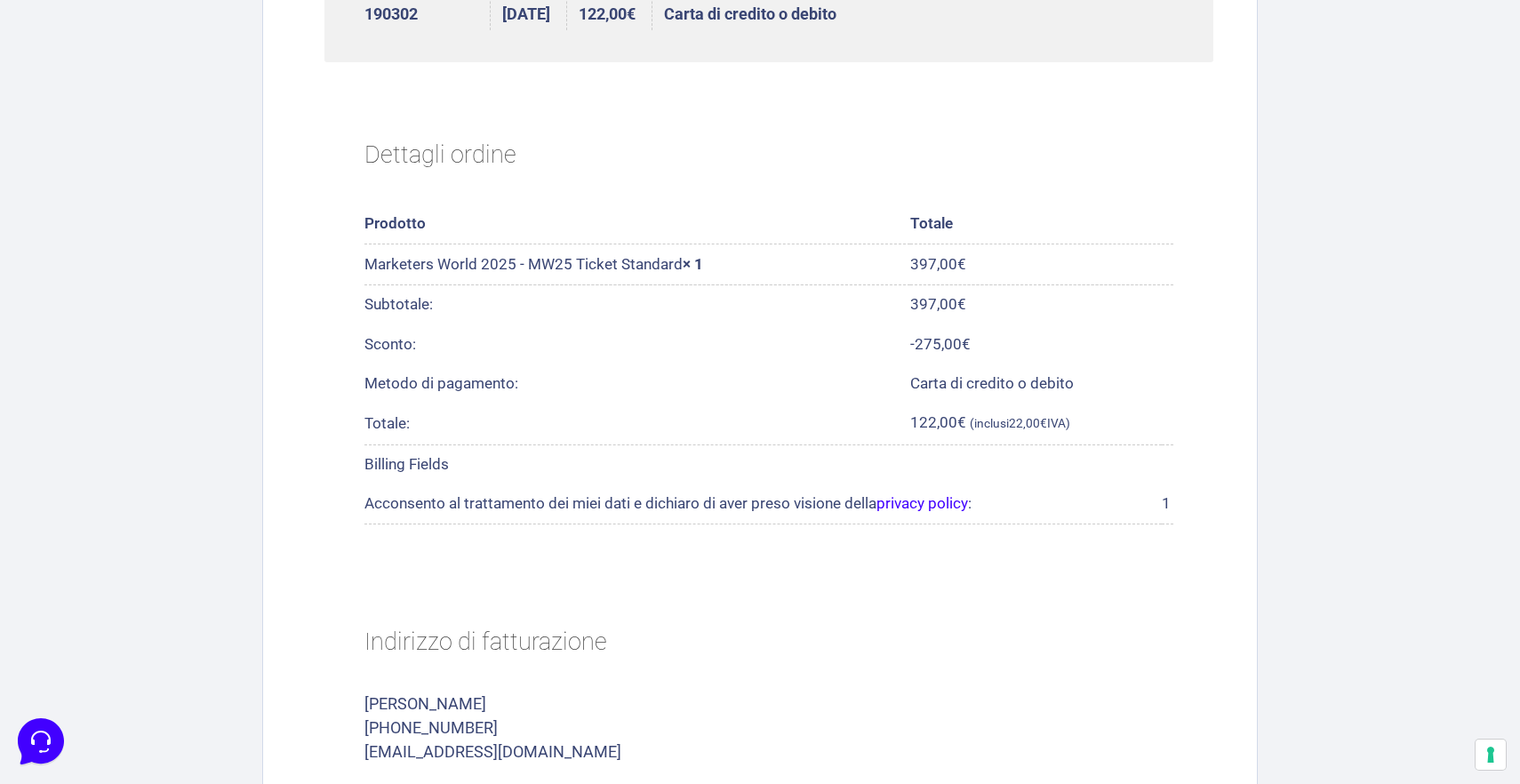
scroll to position [487, 0]
